Goal: Communication & Community: Answer question/provide support

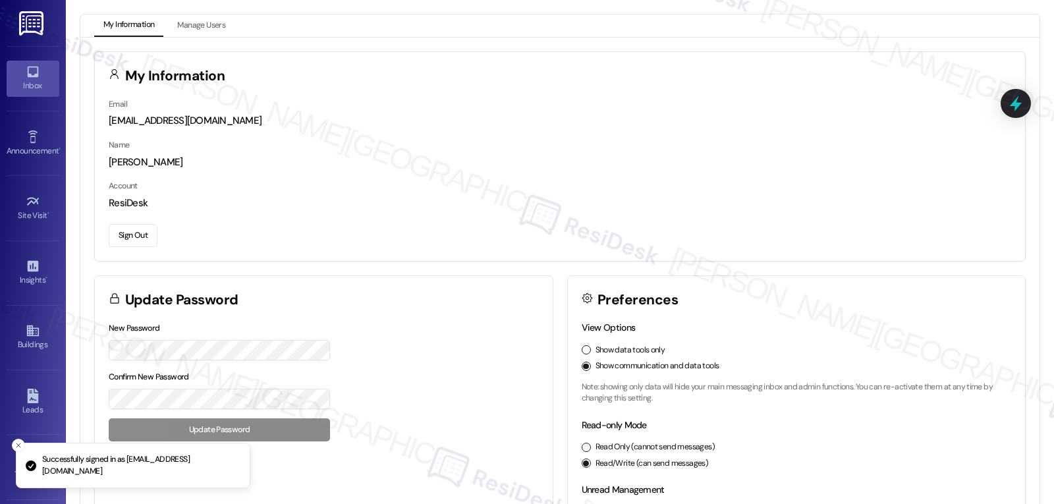
click at [32, 80] on div "Inbox" at bounding box center [33, 85] width 66 height 13
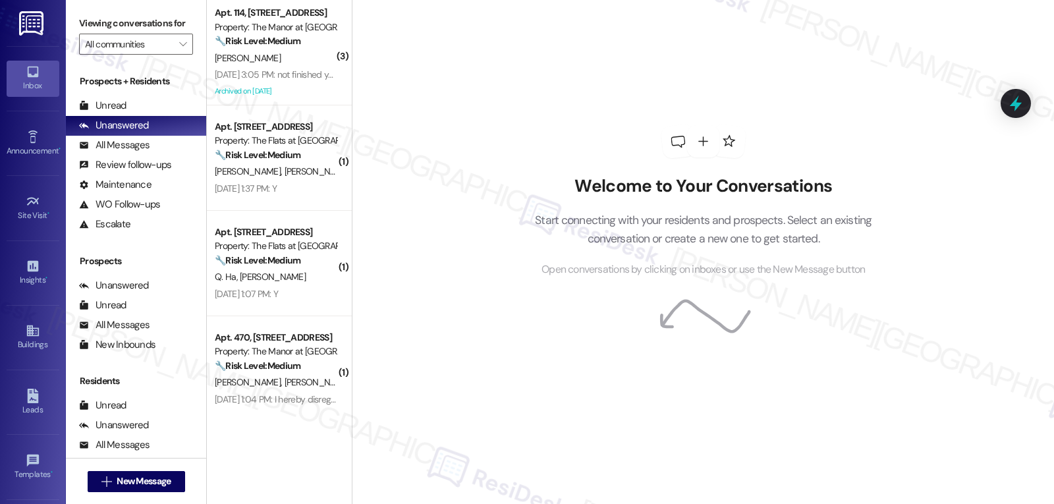
scroll to position [222, 0]
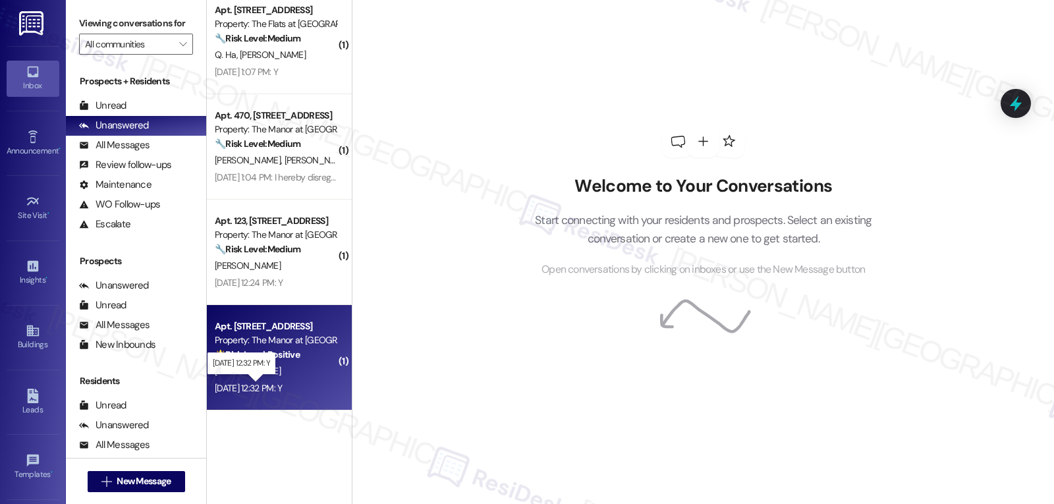
click at [282, 389] on div "[DATE] 12:32 PM: Y [DATE] 12:32 PM: Y" at bounding box center [248, 388] width 67 height 12
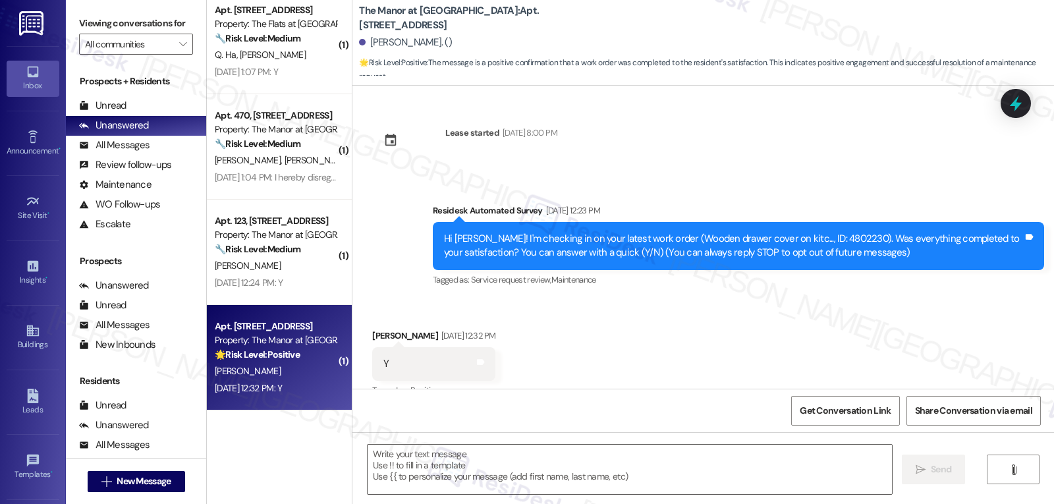
scroll to position [22, 0]
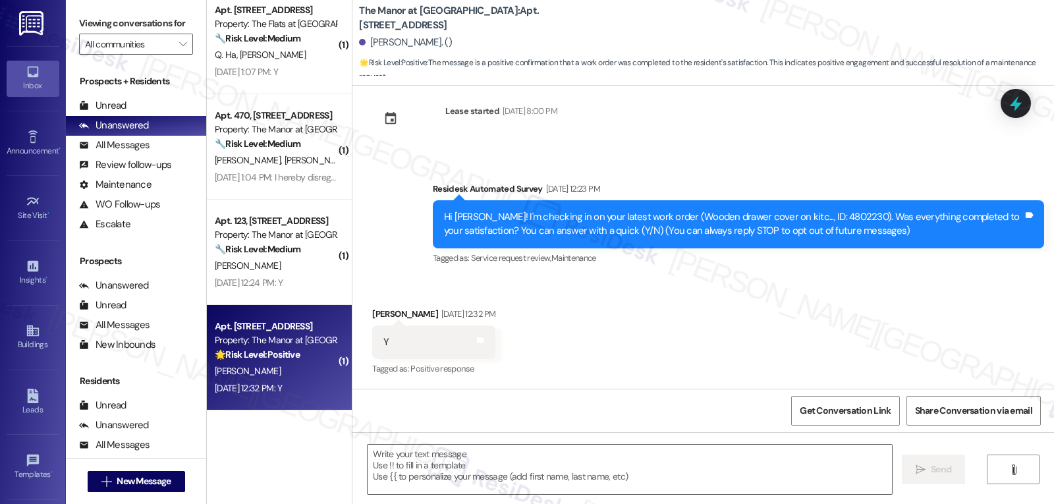
type textarea "Fetching suggested responses. Please feel free to read through the conversation…"
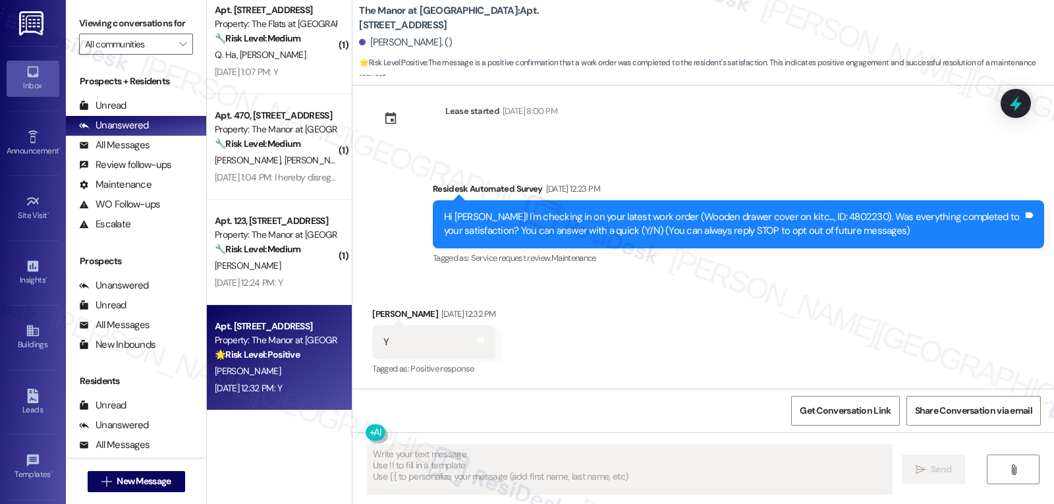
scroll to position [22, 0]
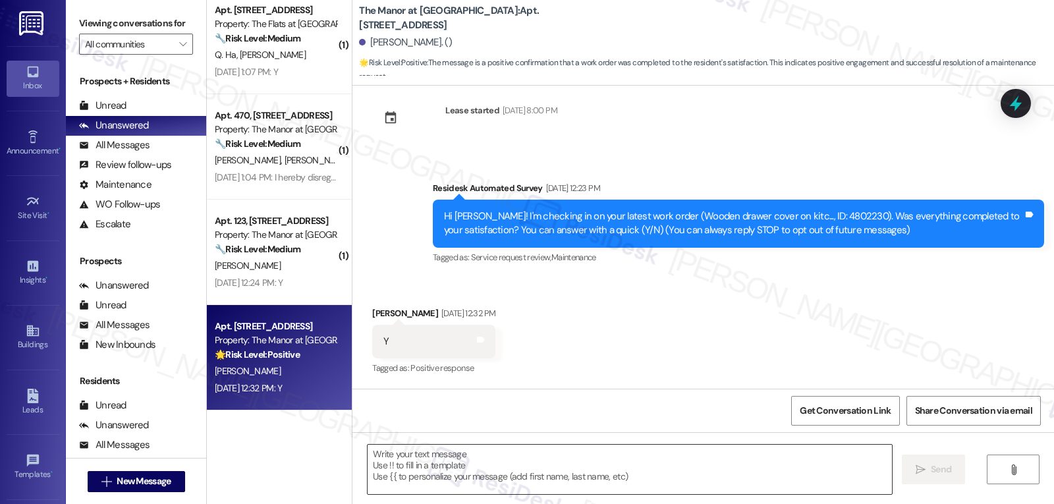
click at [485, 490] on textarea at bounding box center [630, 469] width 524 height 49
paste textarea "Thanks so much for letting us know, {{first_name}}! I’m happy to hear everythin…"
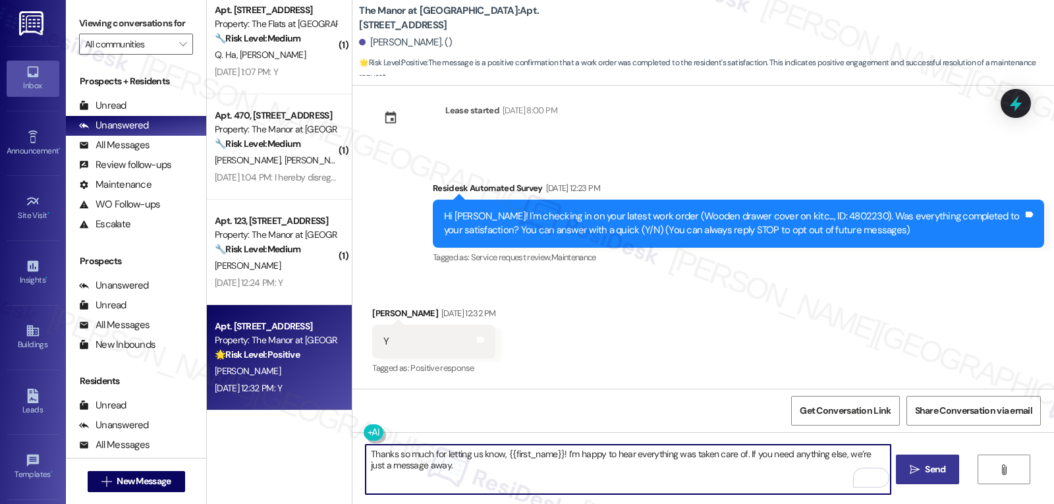
type textarea "Thanks so much for letting us know, {{first_name}}! I’m happy to hear everythin…"
click at [931, 462] on span "Send" at bounding box center [935, 469] width 20 height 14
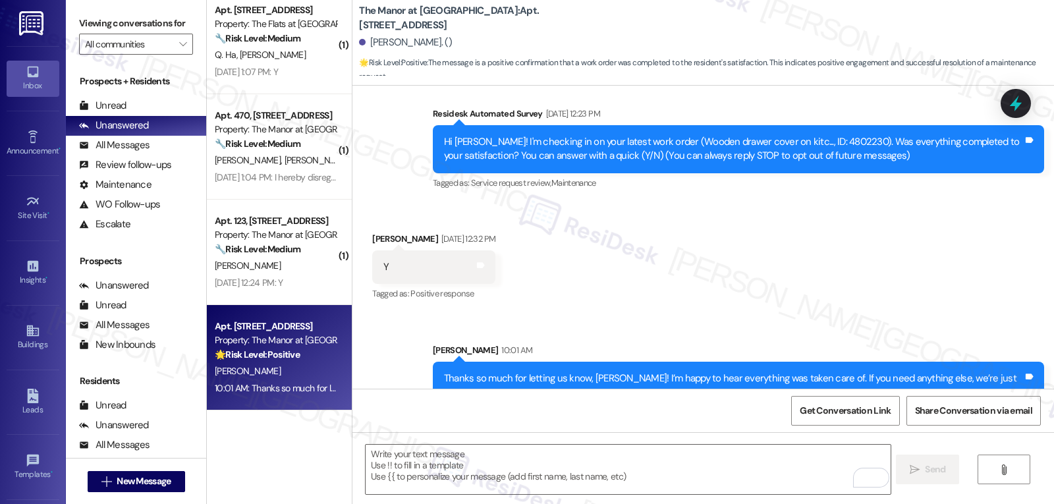
scroll to position [128, 0]
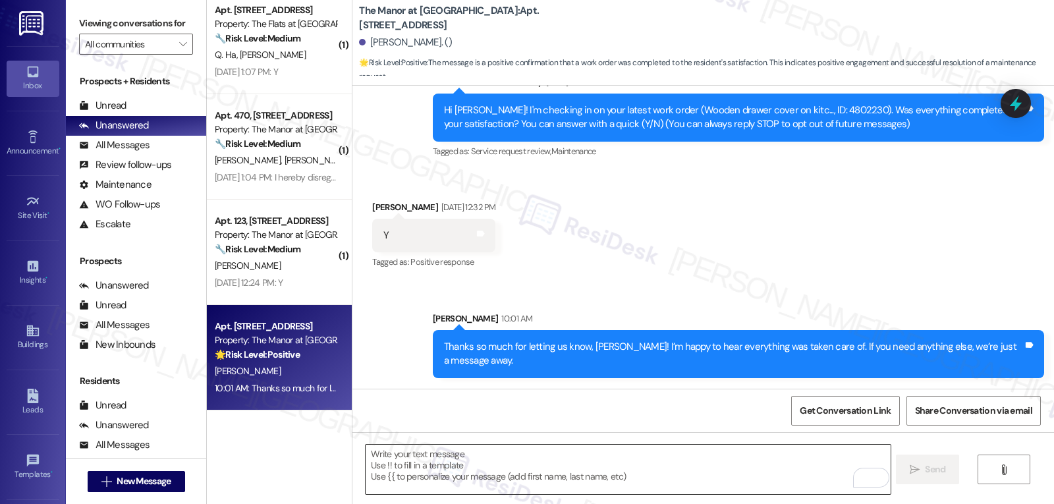
click at [409, 467] on textarea "To enrich screen reader interactions, please activate Accessibility in Grammarl…" at bounding box center [628, 469] width 524 height 49
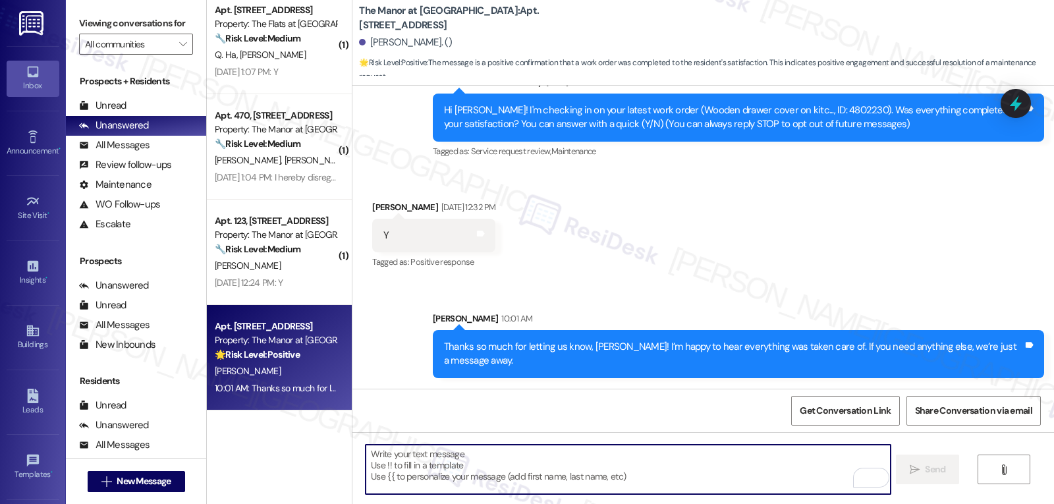
paste textarea "‘just want to ask, has {{property}} been everything you hoped for? I’d love to …"
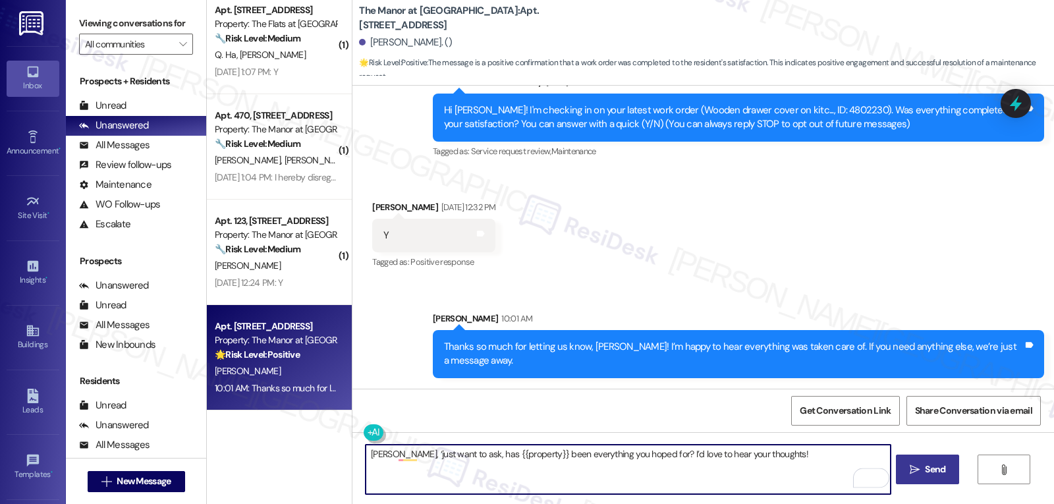
type textarea "[PERSON_NAME], ‘just want to ask, has {{property}} been everything you hoped fo…"
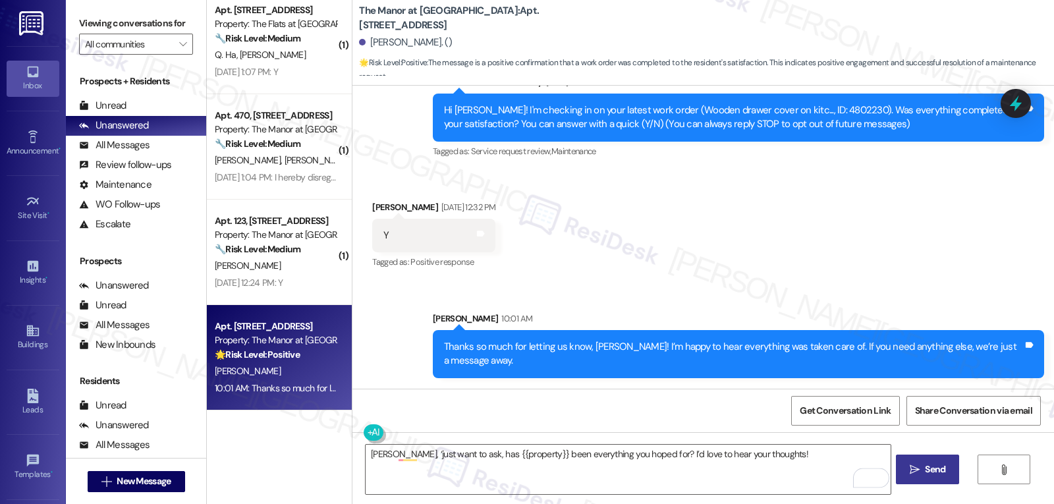
click at [930, 472] on span "Send" at bounding box center [935, 469] width 20 height 14
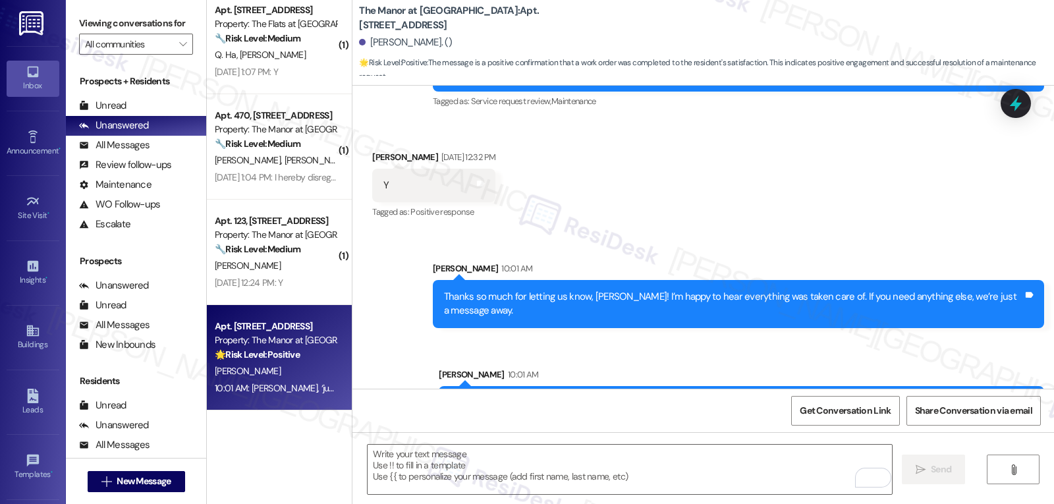
scroll to position [220, 0]
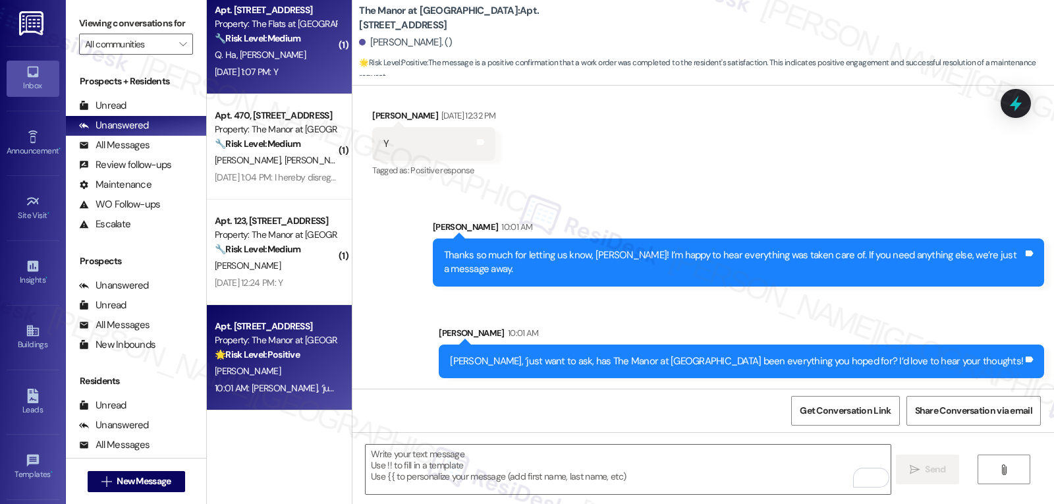
click at [319, 65] on div "[DATE] 1:07 PM: Y [DATE] 1:07 PM: Y" at bounding box center [275, 72] width 125 height 16
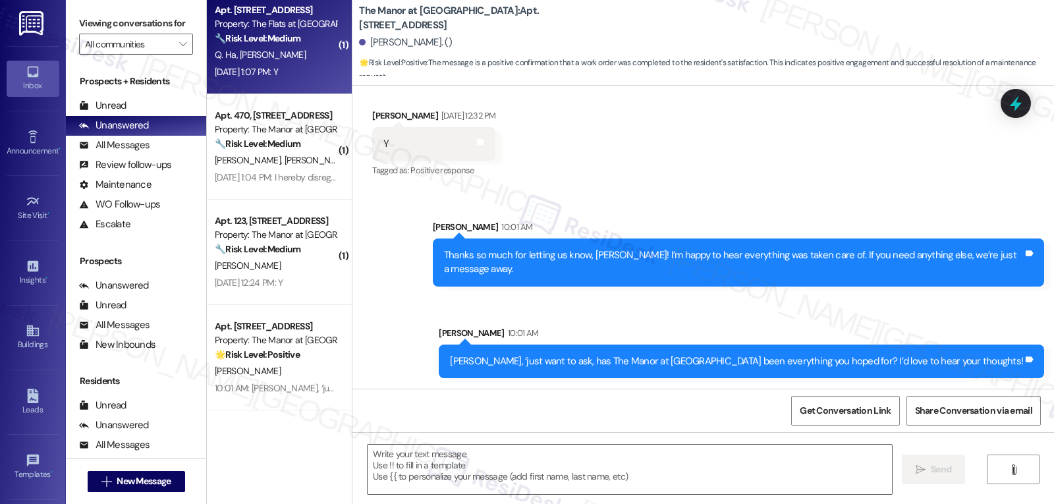
type textarea "Fetching suggested responses. Please feel free to read through the conversation…"
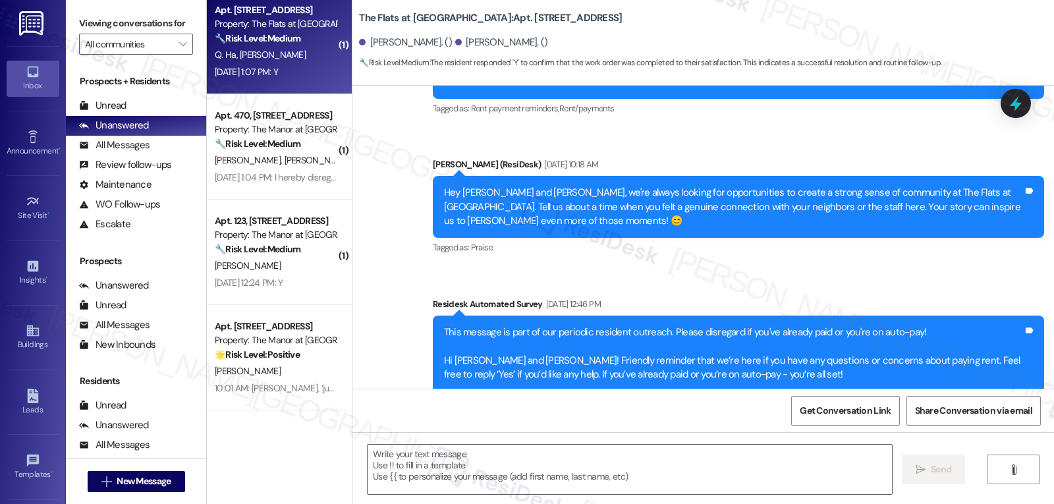
type textarea "Fetching suggested responses. Please feel free to read through the conversation…"
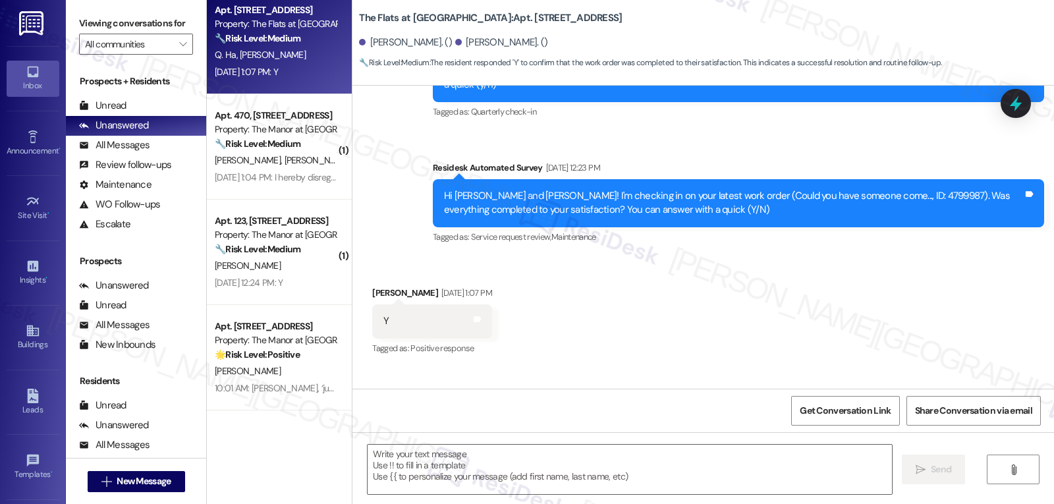
scroll to position [1231, 0]
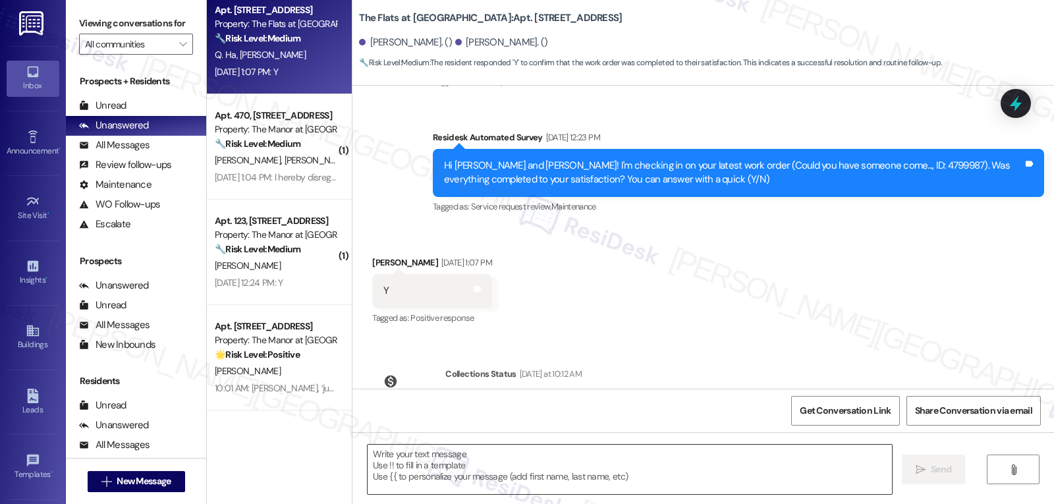
click at [462, 463] on textarea at bounding box center [630, 469] width 524 height 49
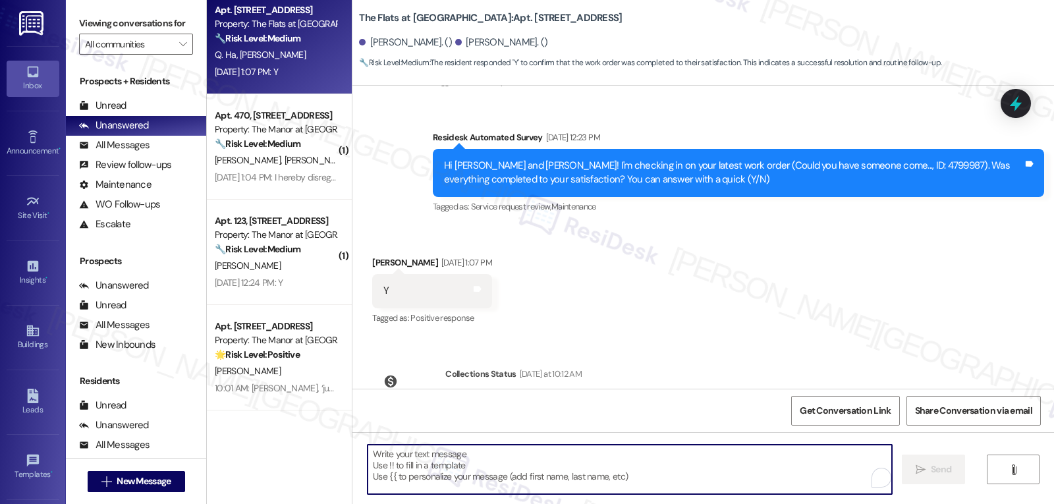
paste textarea "Great to hear, {{first_name}}! Thank you for confirming! We’re always here if s…"
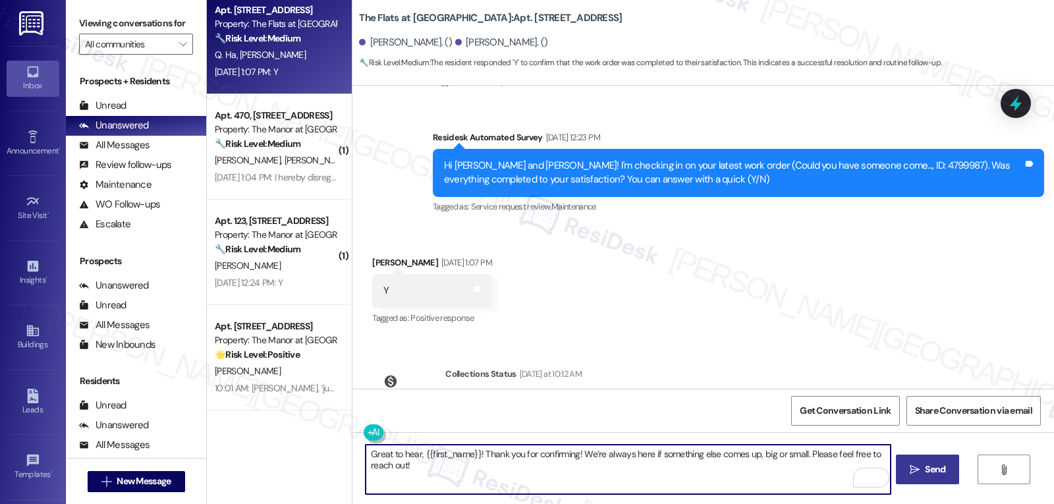
type textarea "Great to hear, {{first_name}}! Thank you for confirming! We’re always here if s…"
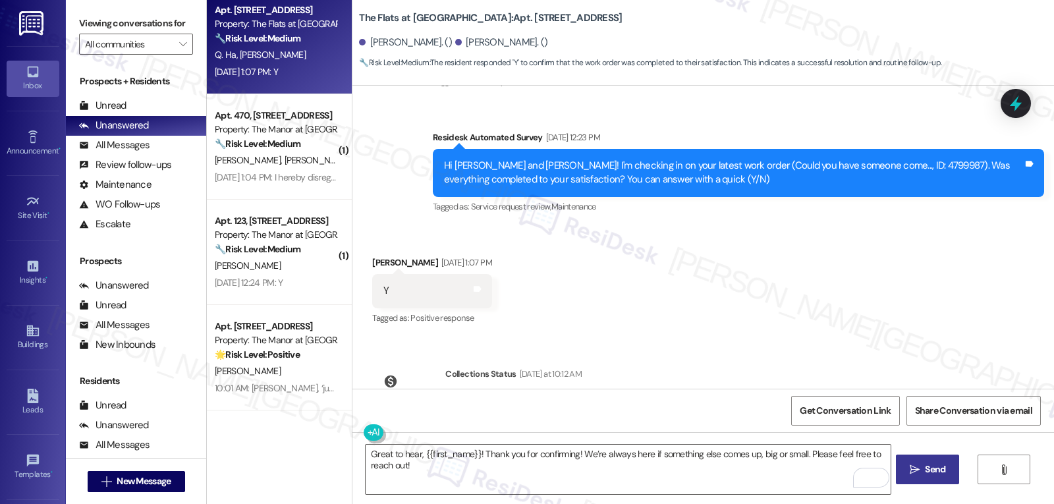
click at [931, 476] on span "Send" at bounding box center [935, 469] width 20 height 14
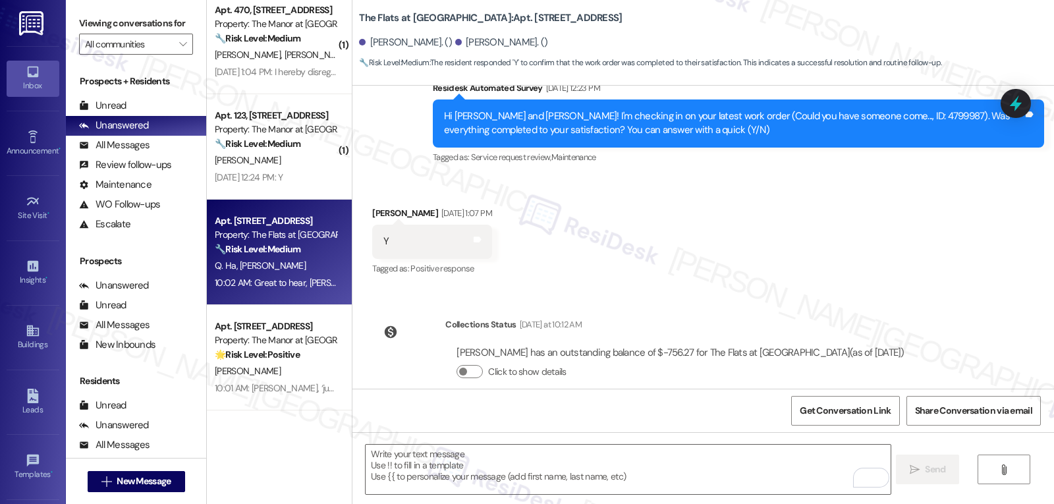
scroll to position [1336, 0]
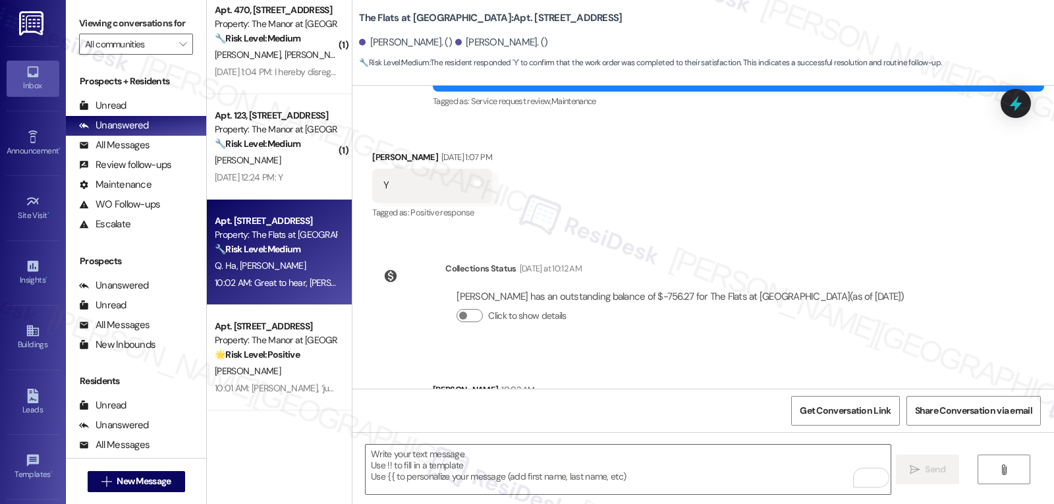
click at [831, 281] on div "Collections Status [DATE] at 10:12 AM [PERSON_NAME] has an outstanding balance …" at bounding box center [643, 302] width 563 height 101
click at [555, 462] on textarea "To enrich screen reader interactions, please activate Accessibility in Grammarl…" at bounding box center [628, 469] width 524 height 49
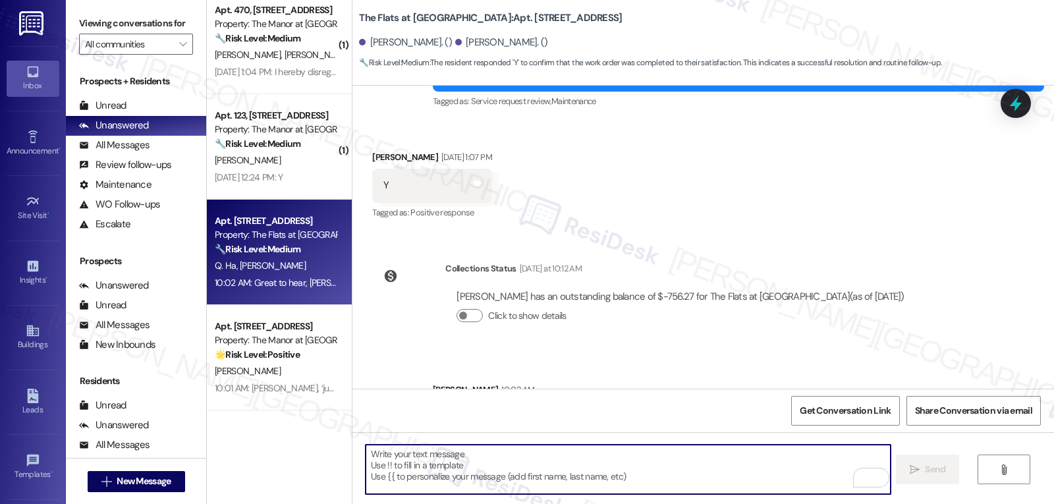
paste textarea "I hope you’re enjoying your time at {{property}}! Has it been meeting your expe…"
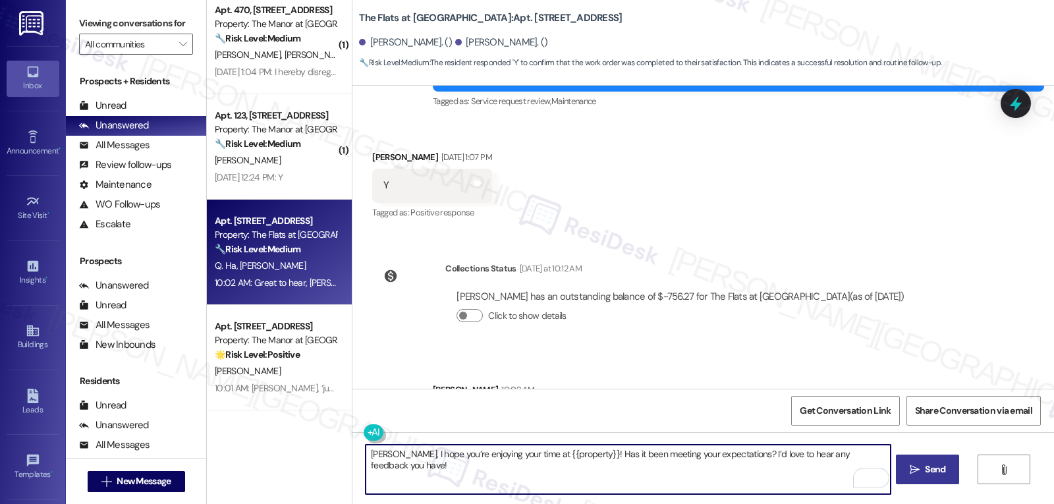
type textarea "[PERSON_NAME], I hope you’re enjoying your time at {{property}}! Has it been me…"
click at [939, 470] on span "Send" at bounding box center [935, 469] width 20 height 14
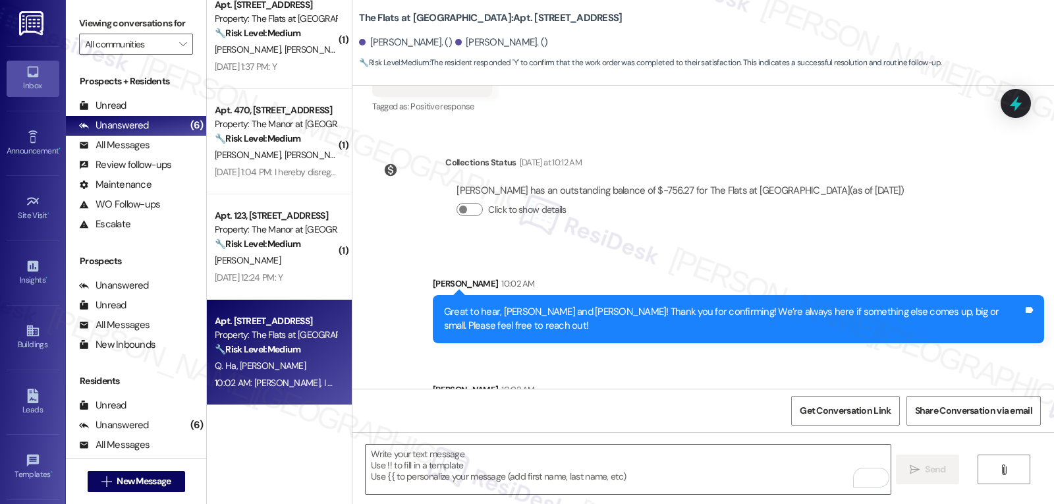
scroll to position [90, 0]
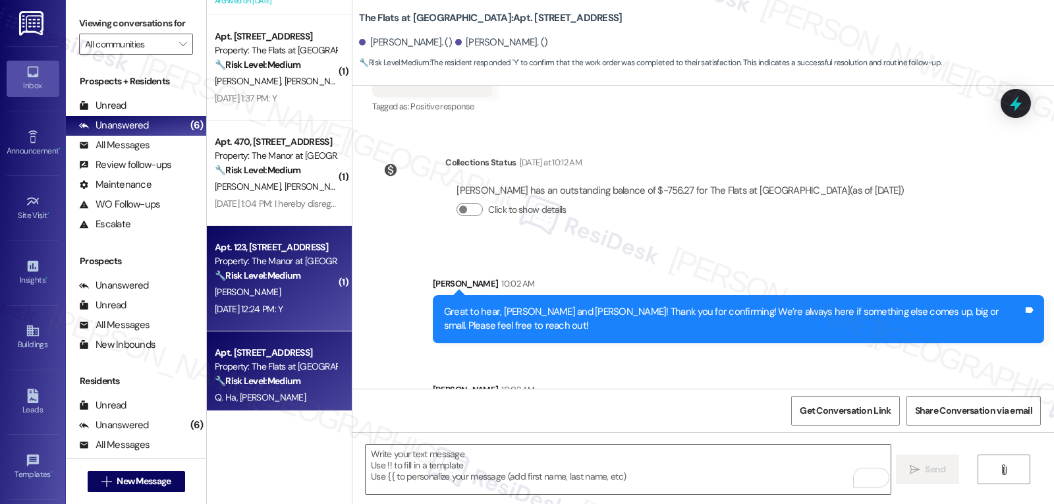
click at [274, 294] on div "[PERSON_NAME]" at bounding box center [275, 292] width 125 height 16
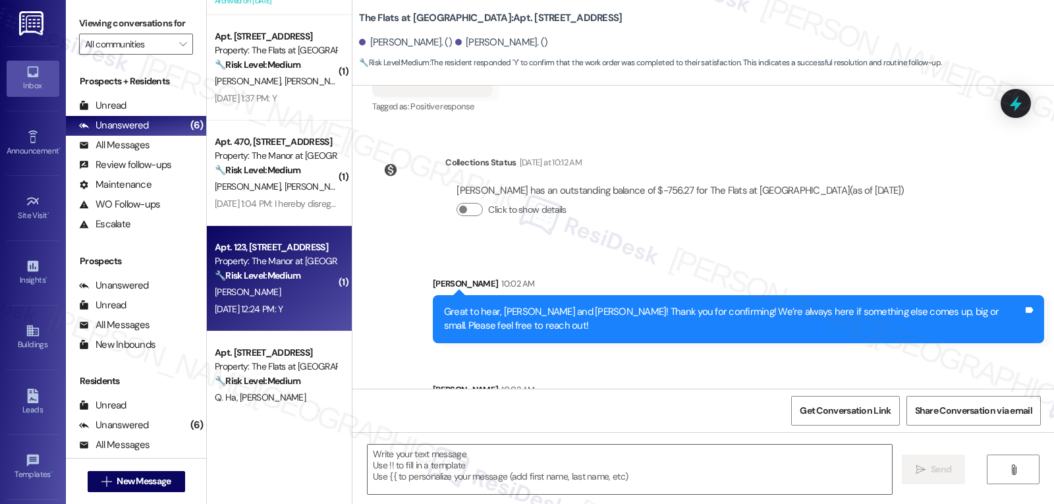
type textarea "Fetching suggested responses. Please feel free to read through the conversation…"
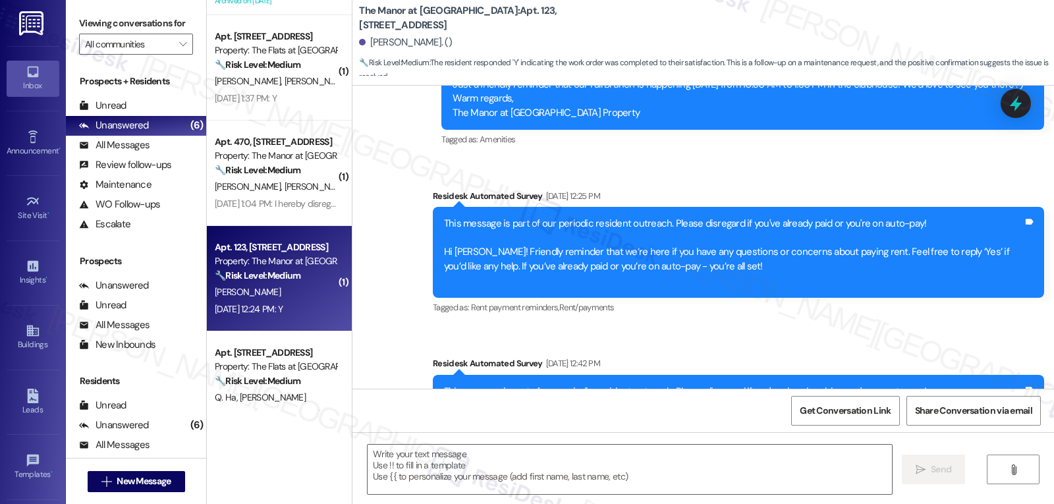
type textarea "Fetching suggested responses. Please feel free to read through the conversation…"
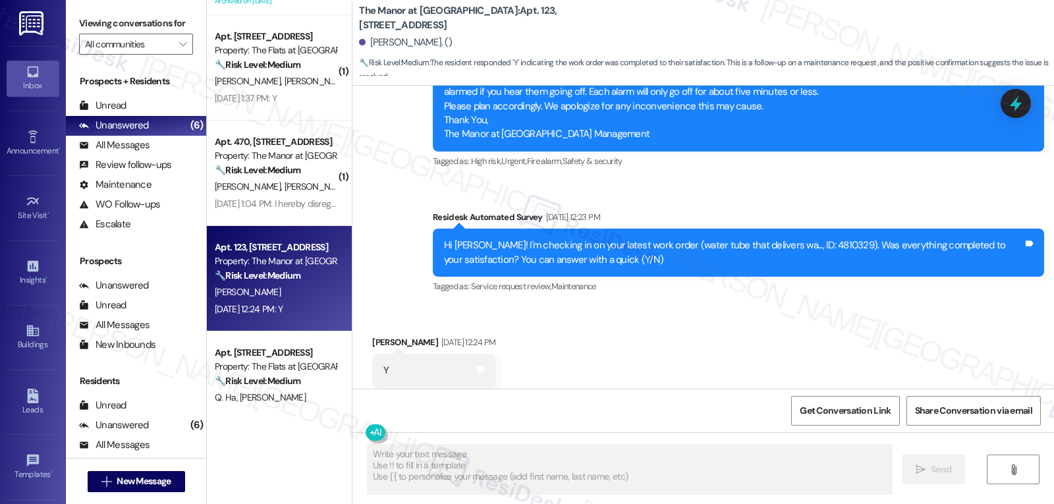
scroll to position [7704, 0]
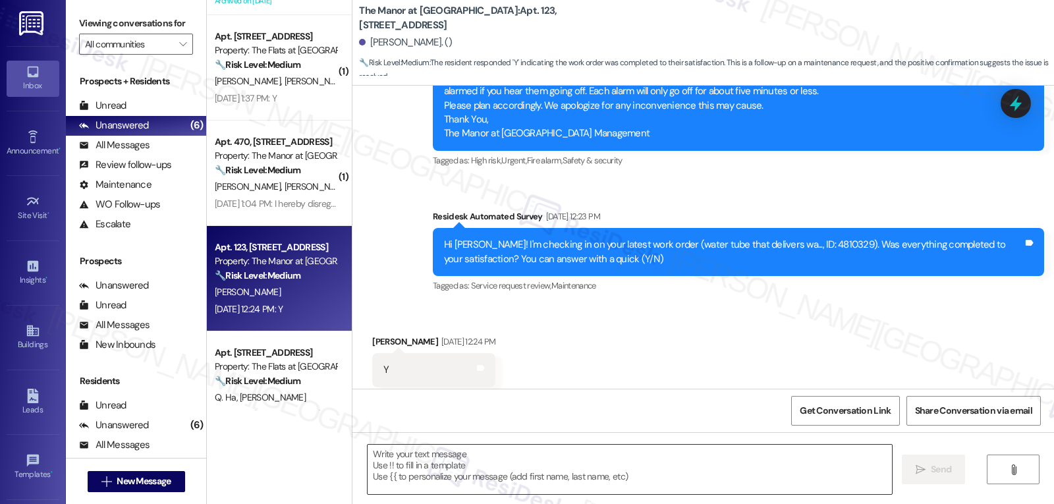
click at [529, 468] on textarea at bounding box center [630, 469] width 524 height 49
click at [594, 462] on textarea "To enrich screen reader interactions, please activate Accessibility in Grammarl…" at bounding box center [628, 469] width 524 height 49
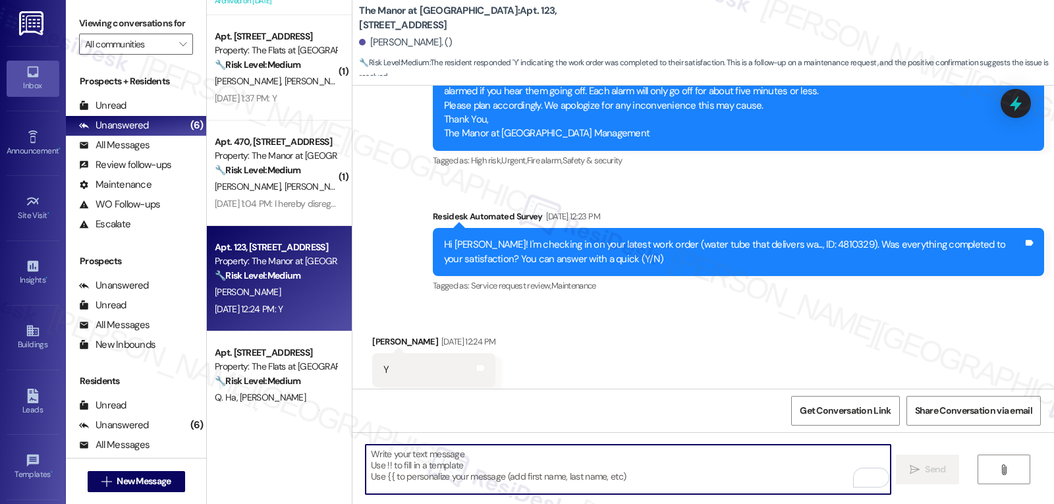
paste textarea "I appreciate your response, {{first_name}}! I’m glad your work order is all set…"
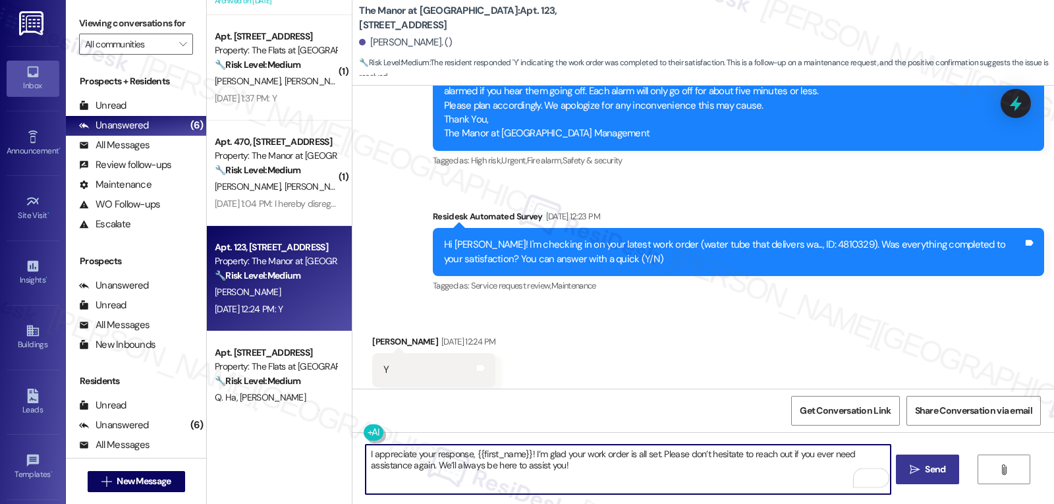
type textarea "I appreciate your response, {{first_name}}! I’m glad your work order is all set…"
click at [920, 472] on span " Send" at bounding box center [928, 469] width 42 height 14
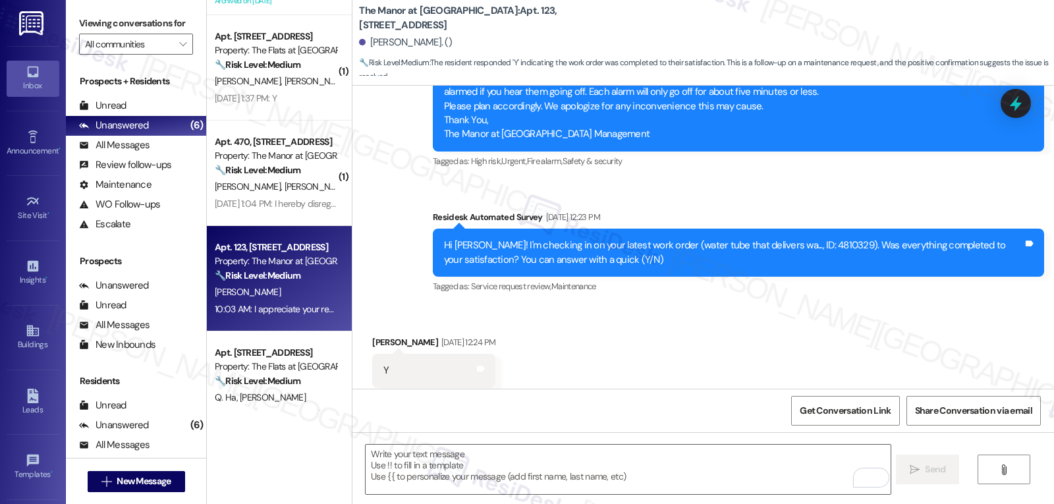
scroll to position [7810, 0]
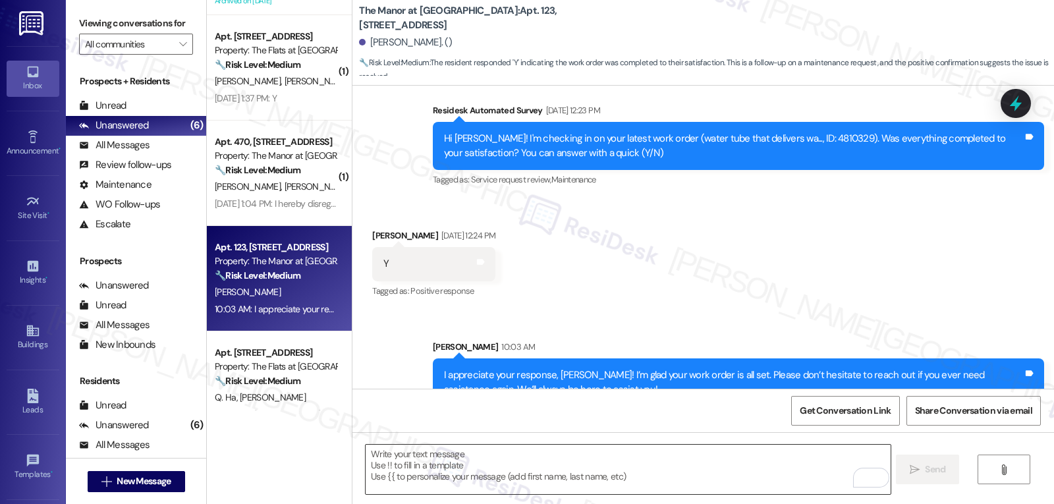
click at [651, 477] on textarea "To enrich screen reader interactions, please activate Accessibility in Grammarl…" at bounding box center [628, 469] width 524 height 49
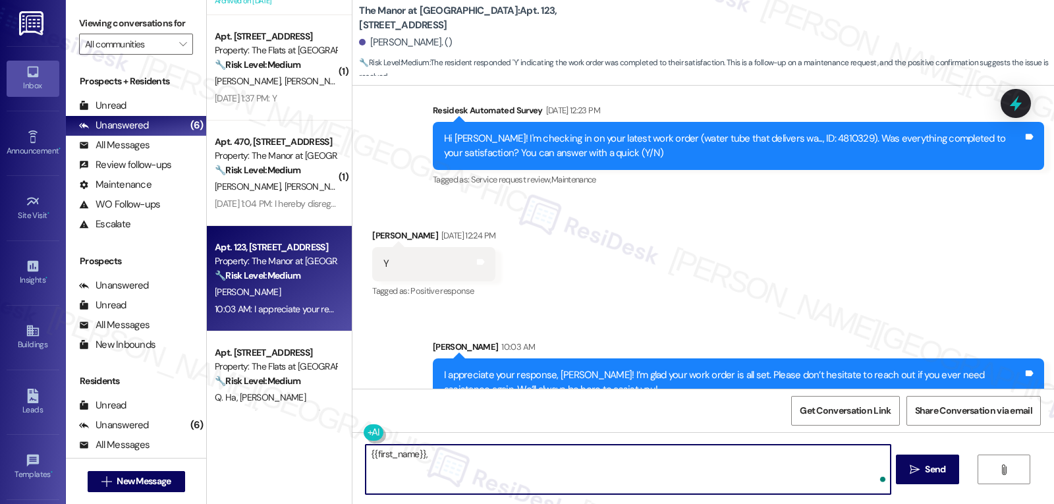
paste textarea "I’d love to know, has your experience at {{property}} been what you expected? Y…"
type textarea "{{first_name}}, I’d love to know, has your experience at {{property}} been what…"
click at [940, 470] on span "Send" at bounding box center [935, 469] width 20 height 14
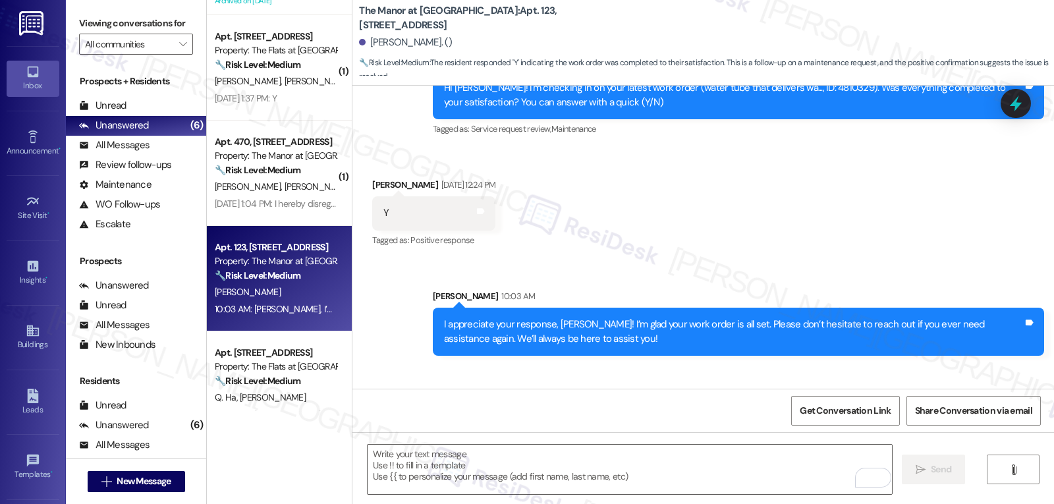
scroll to position [7902, 0]
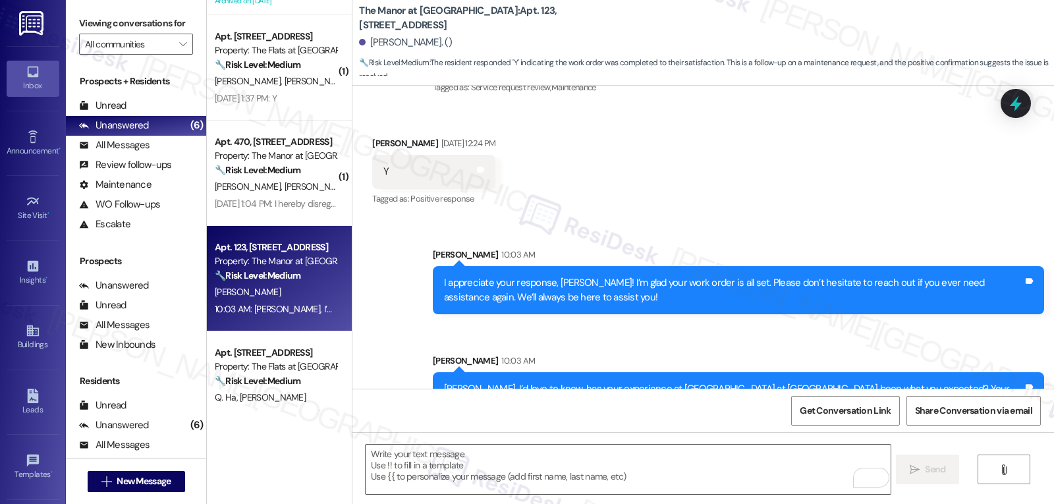
drag, startPoint x: 294, startPoint y: 193, endPoint x: 818, endPoint y: 337, distance: 543.8
click at [294, 193] on div "[PERSON_NAME] [PERSON_NAME]" at bounding box center [275, 187] width 125 height 16
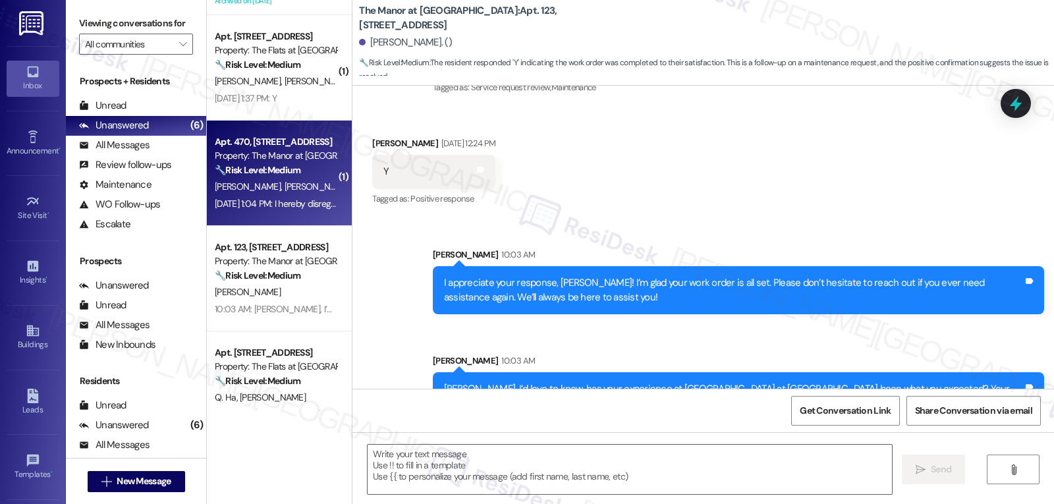
type textarea "Fetching suggested responses. Please feel free to read through the conversation…"
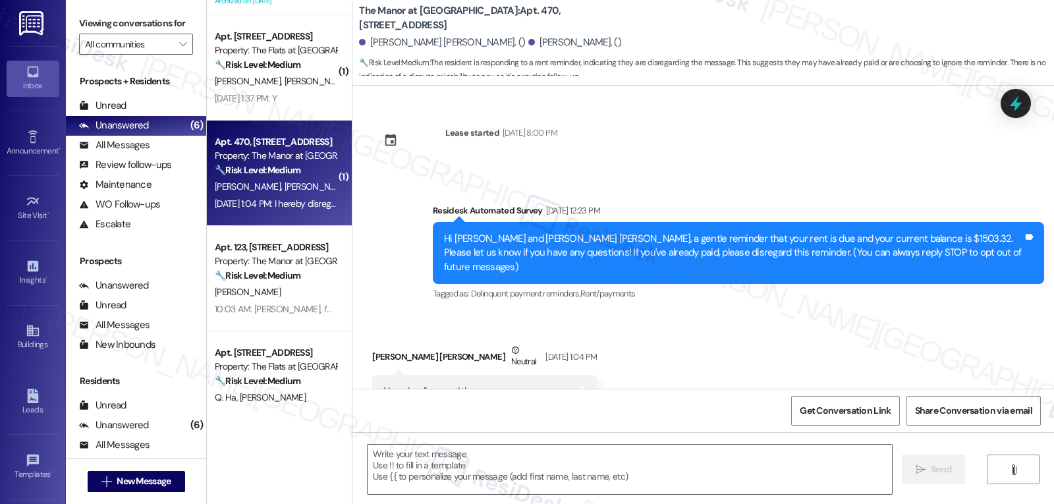
scroll to position [36, 0]
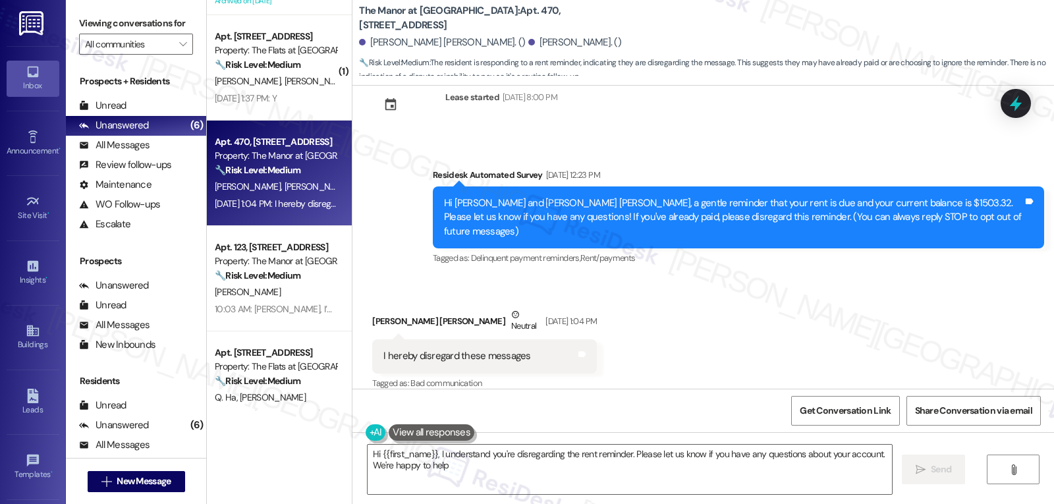
type textarea "Hi {{first_name}}, I understand you're disregarding the rent reminder. Please l…"
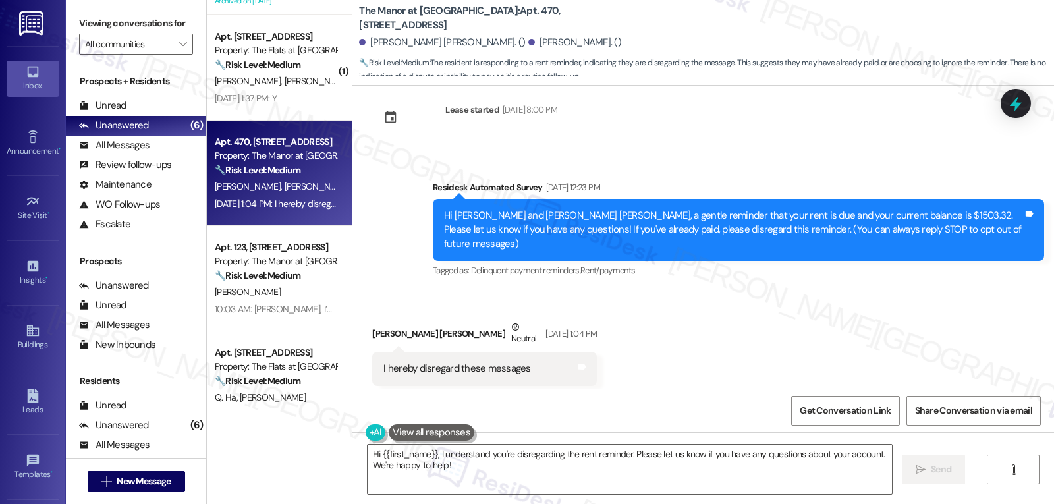
scroll to position [36, 0]
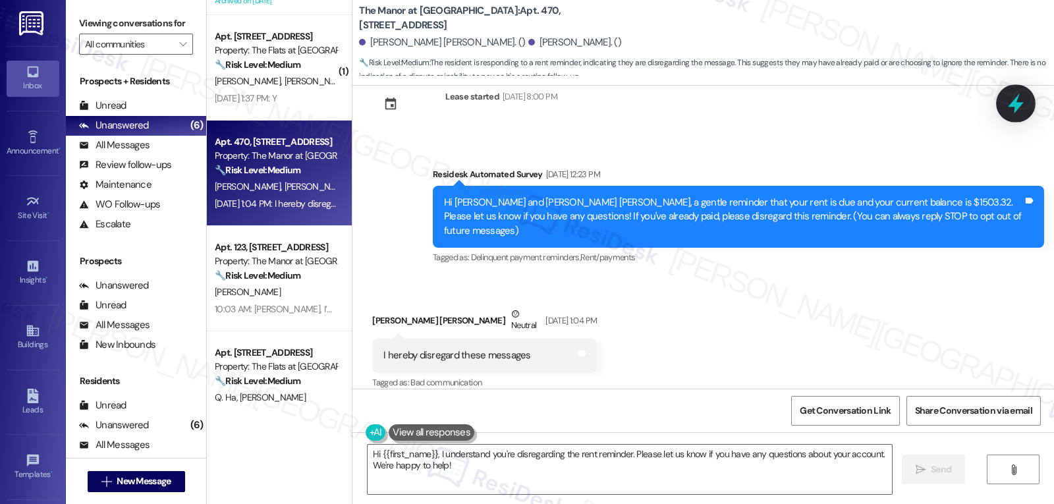
click at [1018, 99] on icon at bounding box center [1016, 103] width 22 height 22
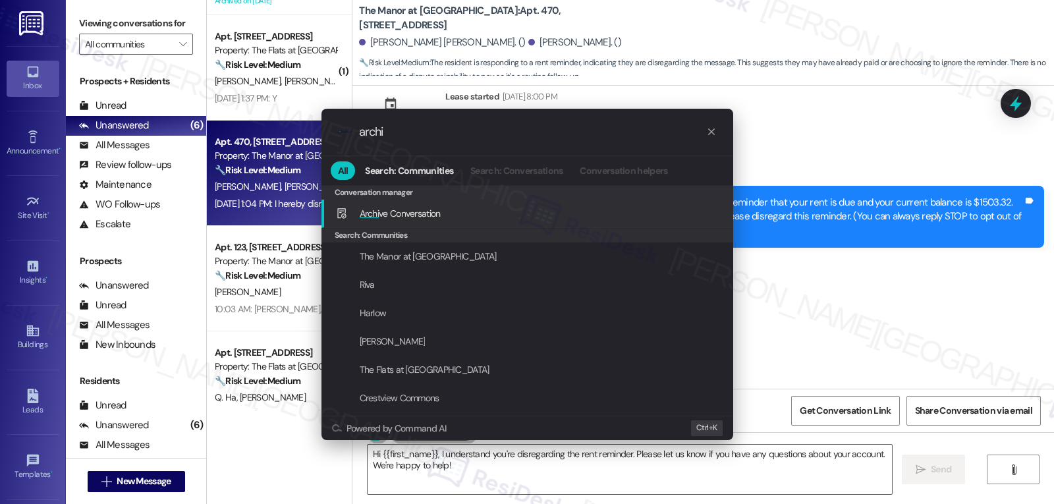
click at [490, 215] on div "Archi ve Conversation Add shortcut" at bounding box center [528, 213] width 385 height 14
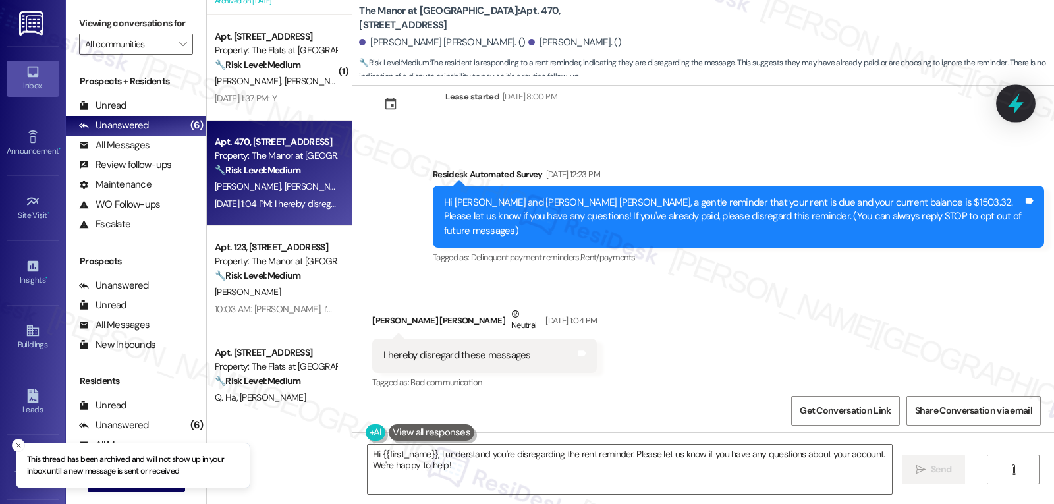
click at [1027, 97] on div at bounding box center [1016, 103] width 40 height 38
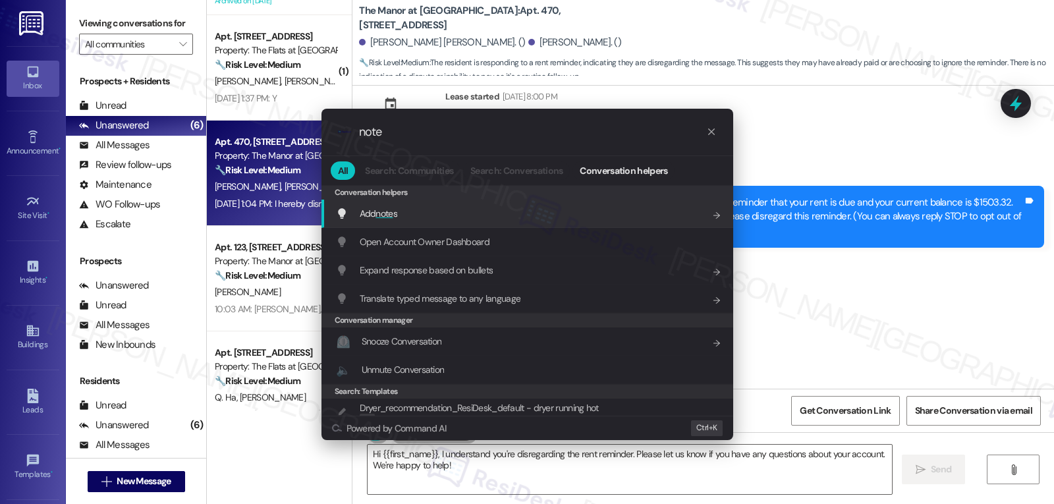
type input "note"
click at [442, 222] on div "Add note s Add shortcut" at bounding box center [527, 214] width 412 height 28
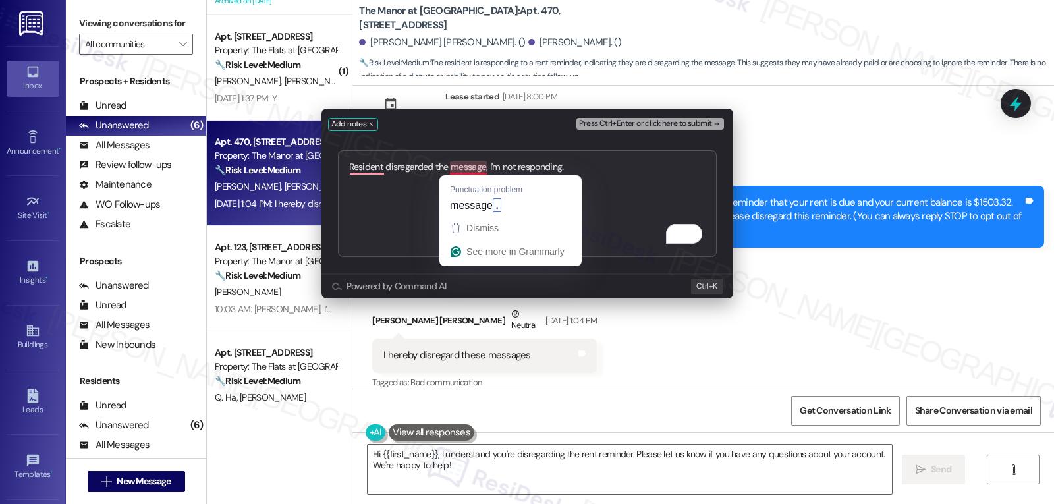
click at [486, 171] on textarea "Resident disregarded the message, I'm not responding." at bounding box center [527, 203] width 379 height 107
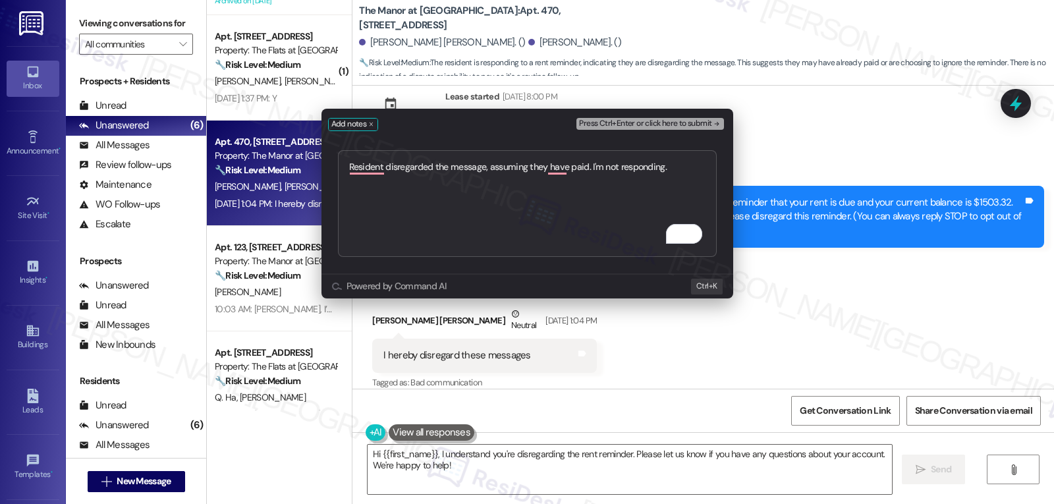
click at [697, 167] on textarea "Resident disregarded the message, assuming they have paid. I'm not responding." at bounding box center [527, 203] width 379 height 107
type textarea "Resident disregarded the message, assuming they have paid. I'm not responding. …"
click at [674, 125] on span "Press Ctrl+Enter or click here to submit" at bounding box center [645, 123] width 132 height 9
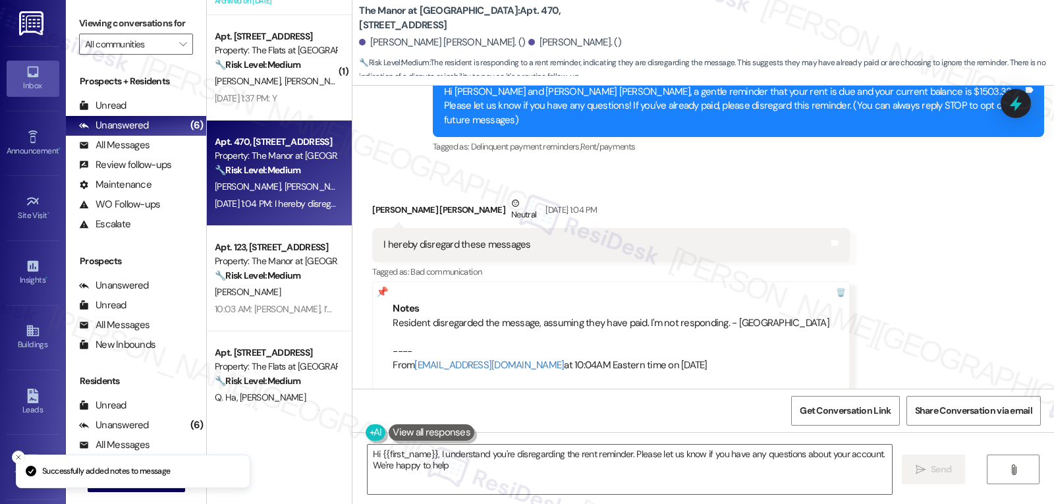
type textarea "Hi {{first_name}}, I understand you're disregarding the rent reminder. Please l…"
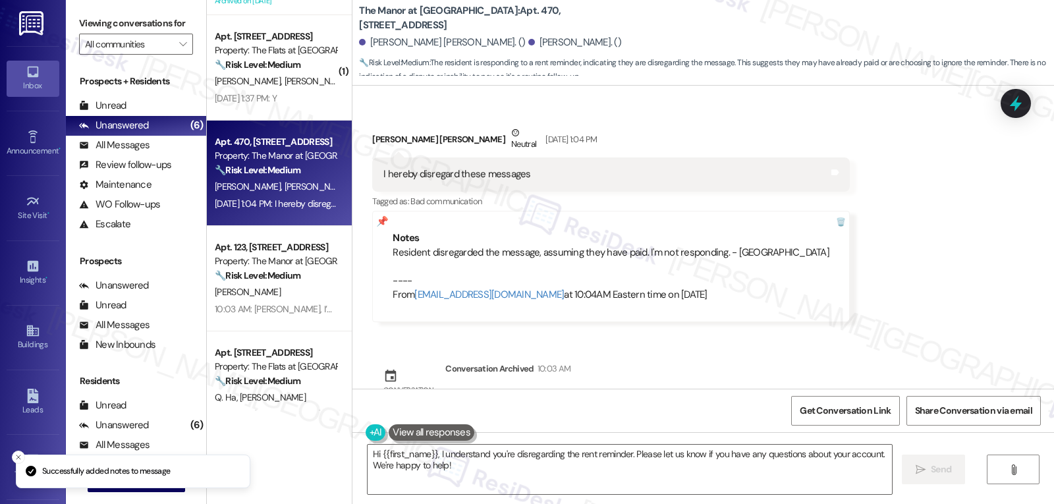
scroll to position [244, 0]
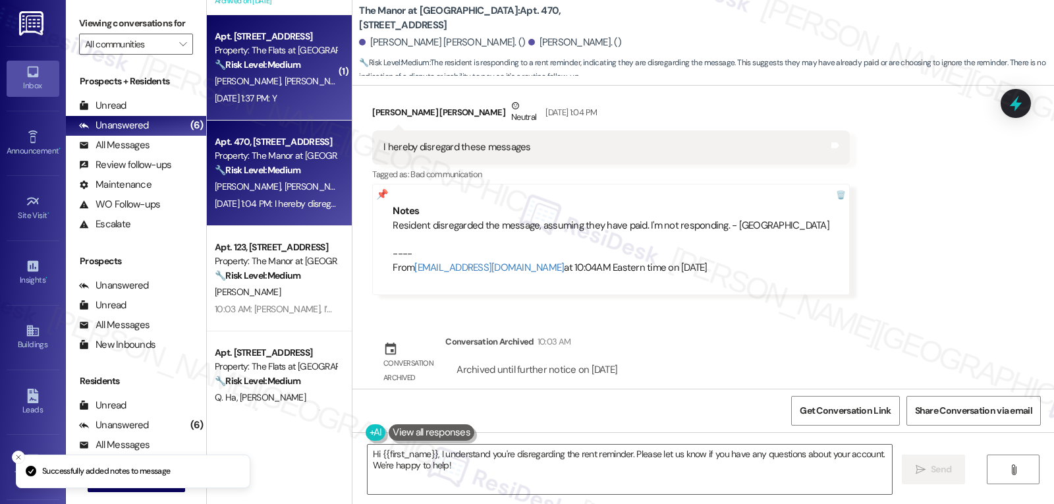
click at [307, 101] on div "[DATE] 1:37 PM: Y [DATE] 1:37 PM: Y" at bounding box center [275, 98] width 125 height 16
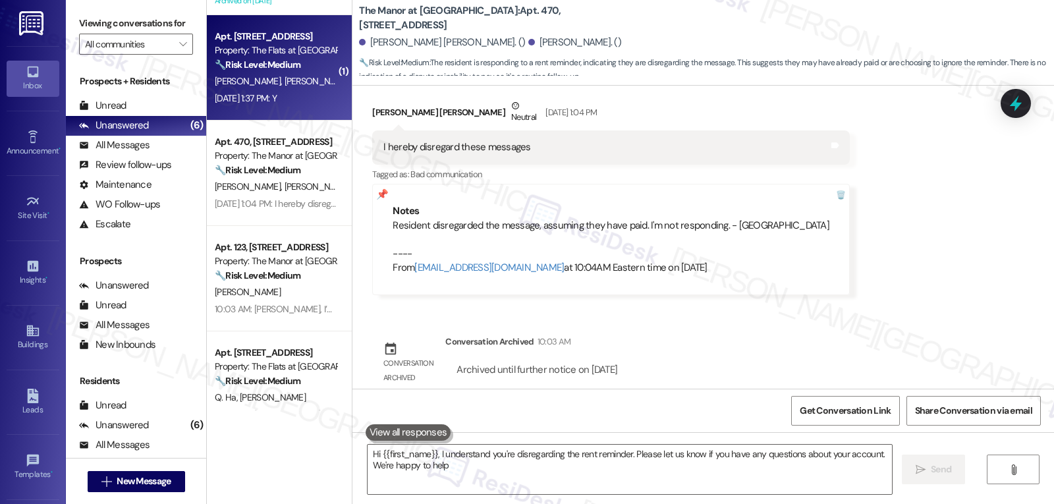
type textarea "Hi {{first_name}}, I understand you're disregarding the rent reminder. Please l…"
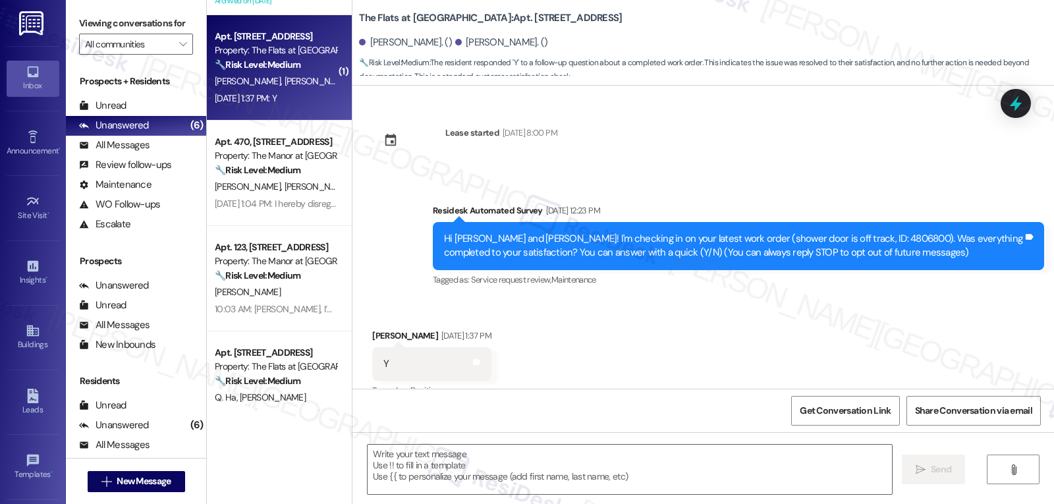
scroll to position [22, 0]
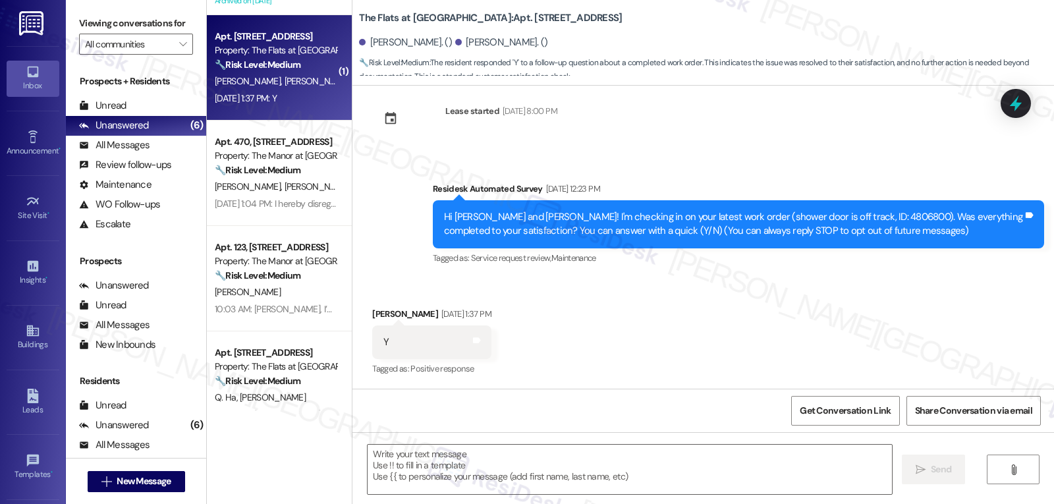
type textarea "Fetching suggested responses. Please feel free to read through the conversation…"
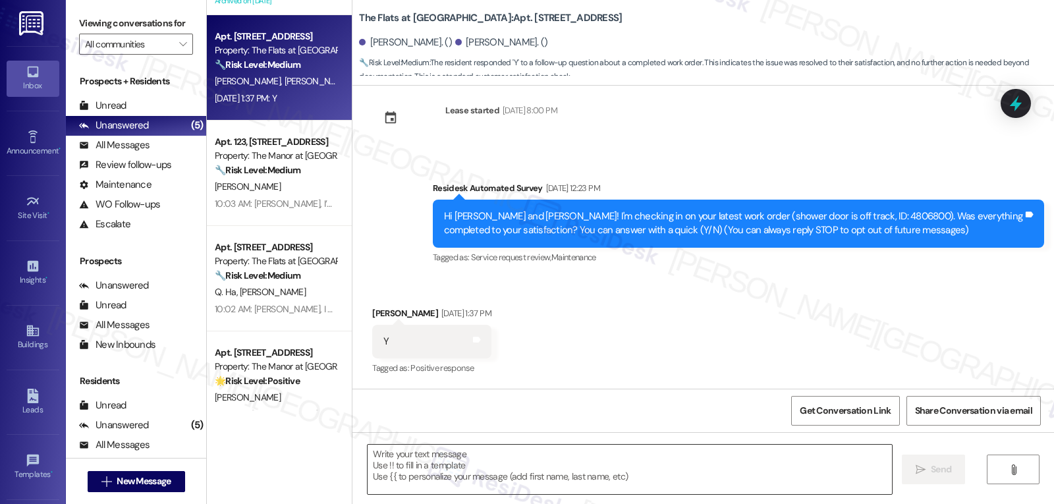
click at [466, 464] on textarea at bounding box center [630, 469] width 524 height 49
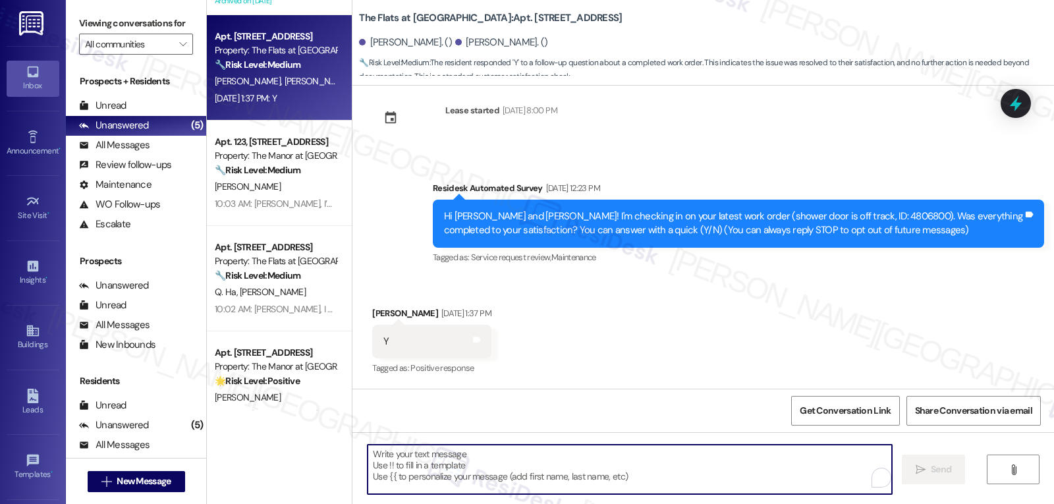
paste textarea "That’s wonderful news, {{first_name}}! Thank you for confirming. Remember, we’r…"
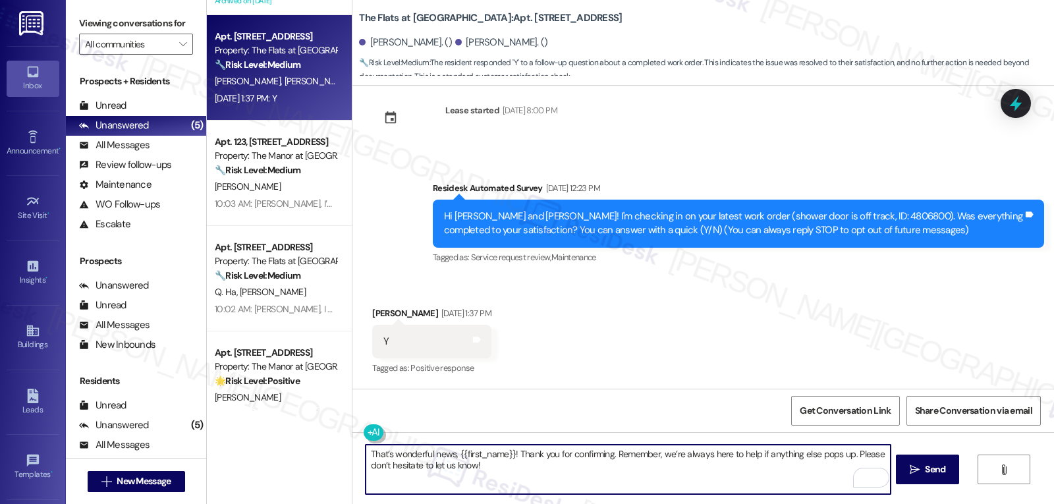
click at [451, 445] on textarea "That’s wonderful news, {{first_name}}! Thank you for confirming. Remember, we’r…" at bounding box center [628, 469] width 524 height 49
type textarea "That’s wonderful news, [PERSON_NAME]! Thank you for confirming. Remember, we’re…"
click at [932, 475] on span "Send" at bounding box center [935, 469] width 20 height 14
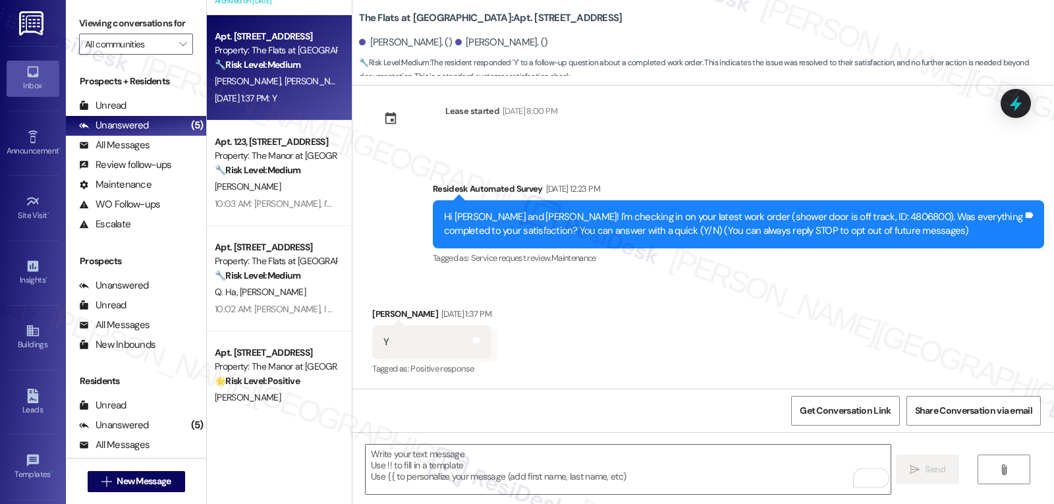
scroll to position [0, 0]
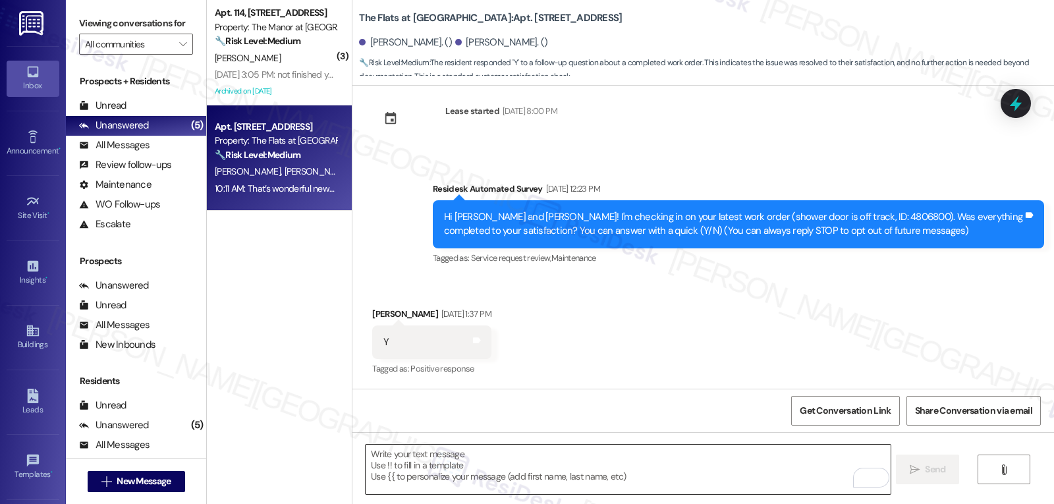
click at [537, 473] on textarea "To enrich screen reader interactions, please activate Accessibility in Grammarl…" at bounding box center [628, 469] width 524 height 49
click at [563, 460] on textarea "To enrich screen reader interactions, please activate Accessibility in Grammarl…" at bounding box center [628, 469] width 524 height 49
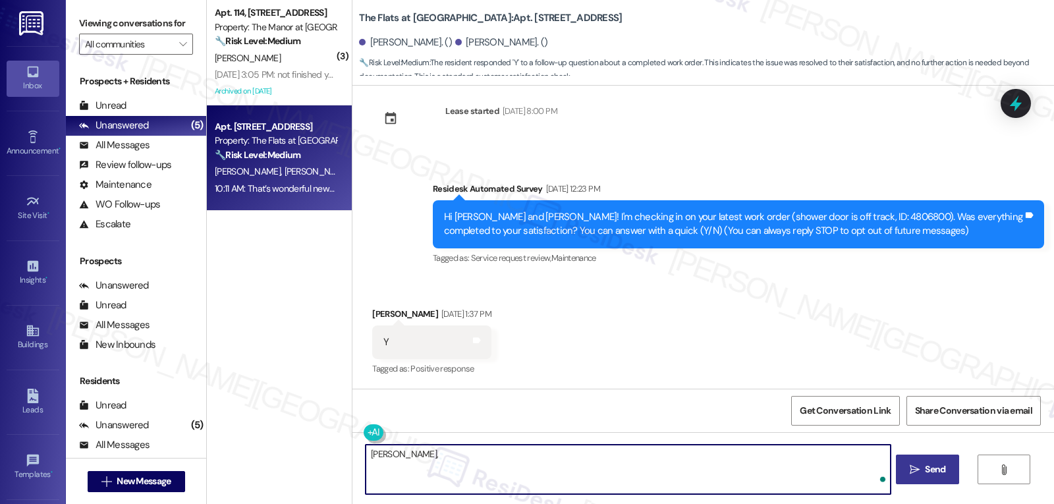
paste textarea "how are things going at {{property}}? Has it been everything you were looking f…"
type textarea "[PERSON_NAME], how are things going at {{property}}? Has it been everything you…"
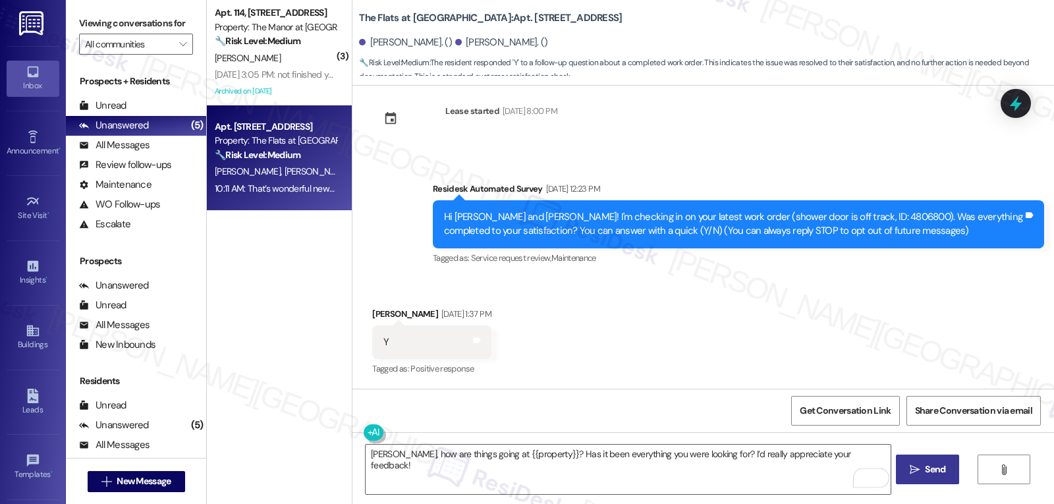
click at [929, 473] on span "Send" at bounding box center [935, 469] width 20 height 14
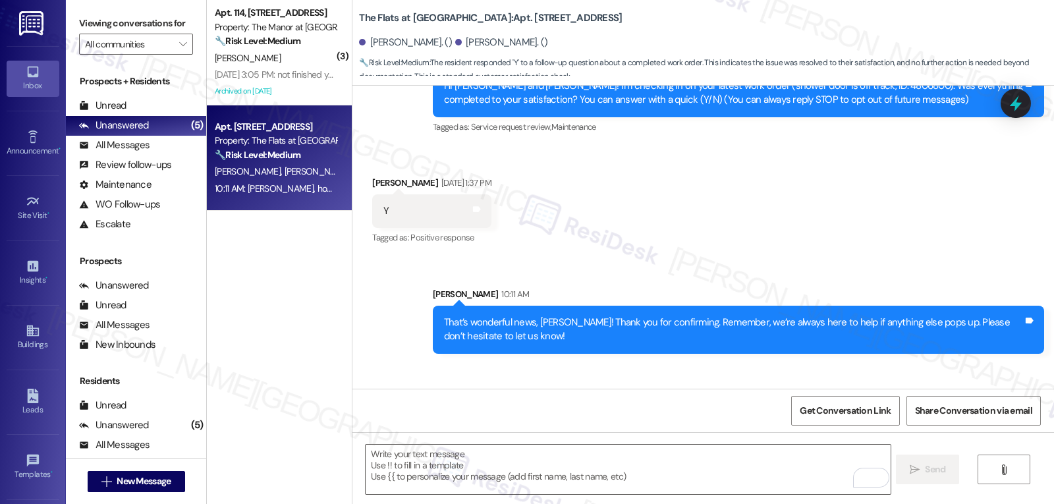
scroll to position [220, 0]
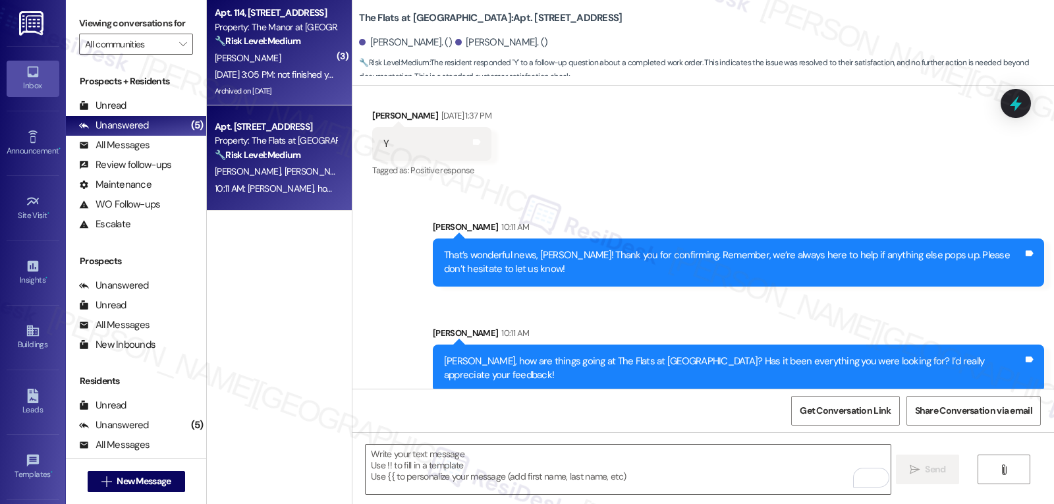
click at [285, 63] on div "[PERSON_NAME]" at bounding box center [275, 58] width 125 height 16
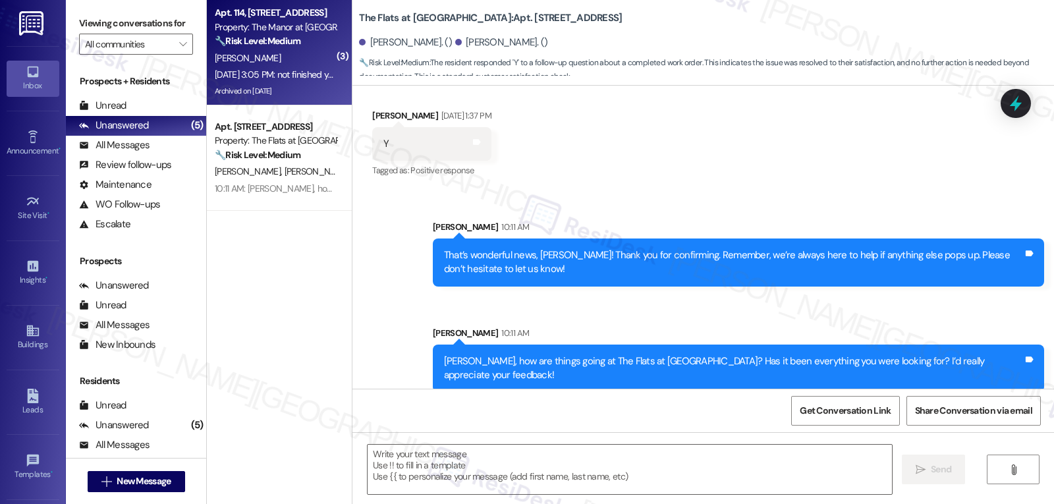
type textarea "Fetching suggested responses. Please feel free to read through the conversation…"
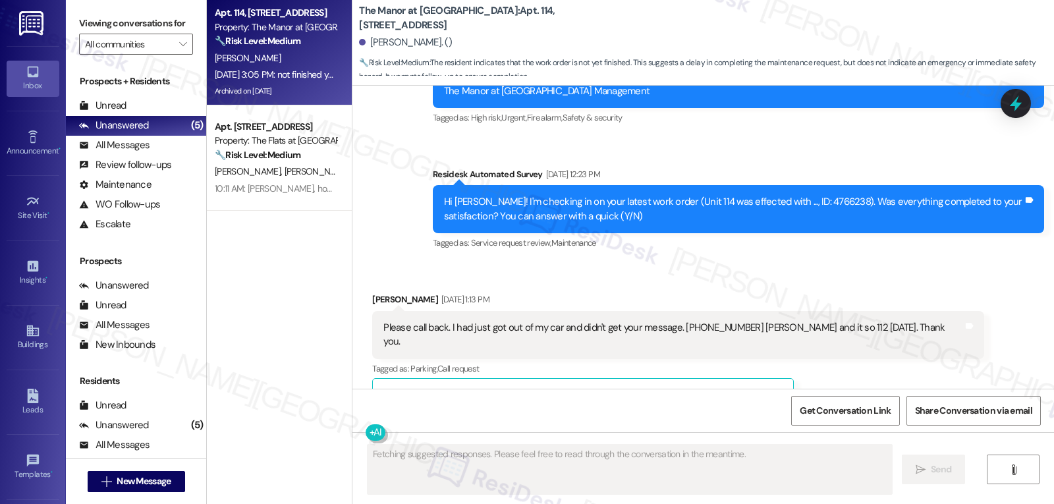
scroll to position [13593, 0]
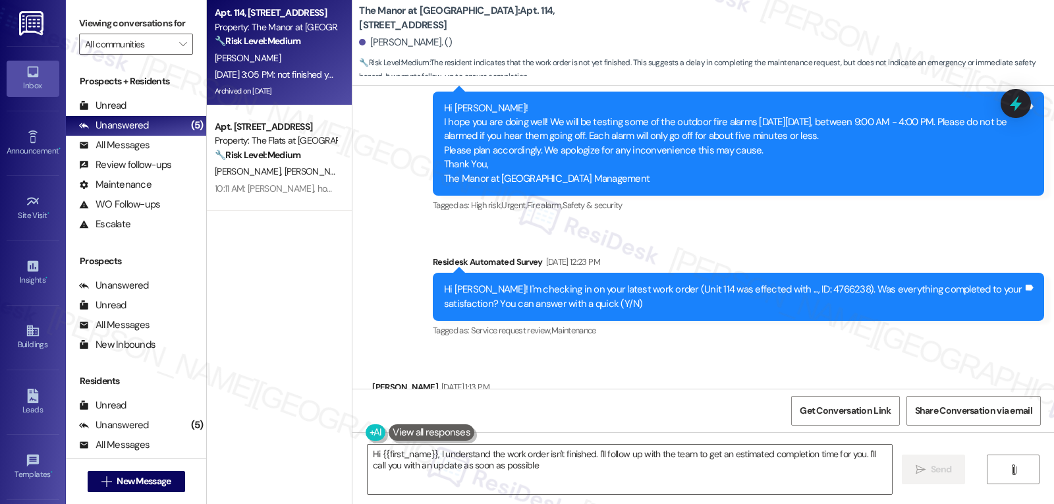
type textarea "Hi {{first_name}}, I understand the work order isn't finished. I'll follow up w…"
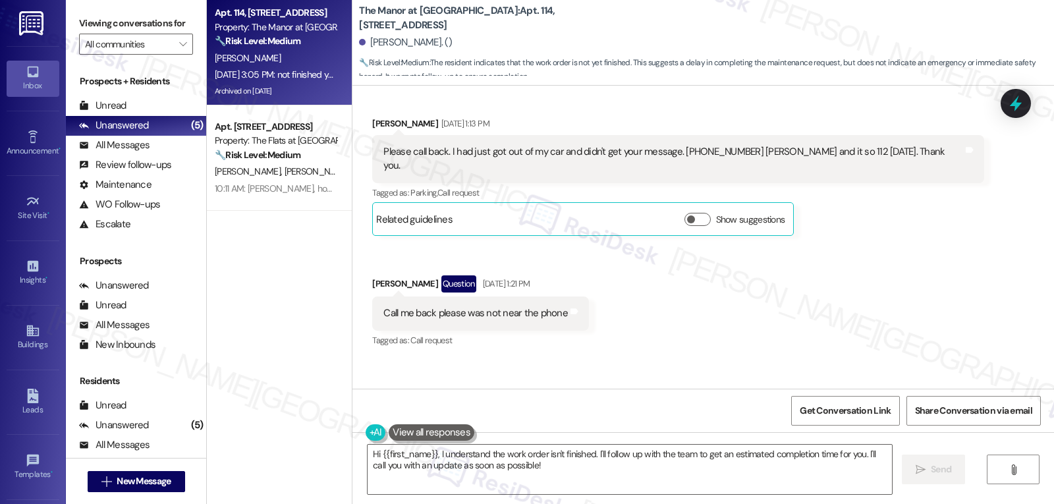
scroll to position [13725, 0]
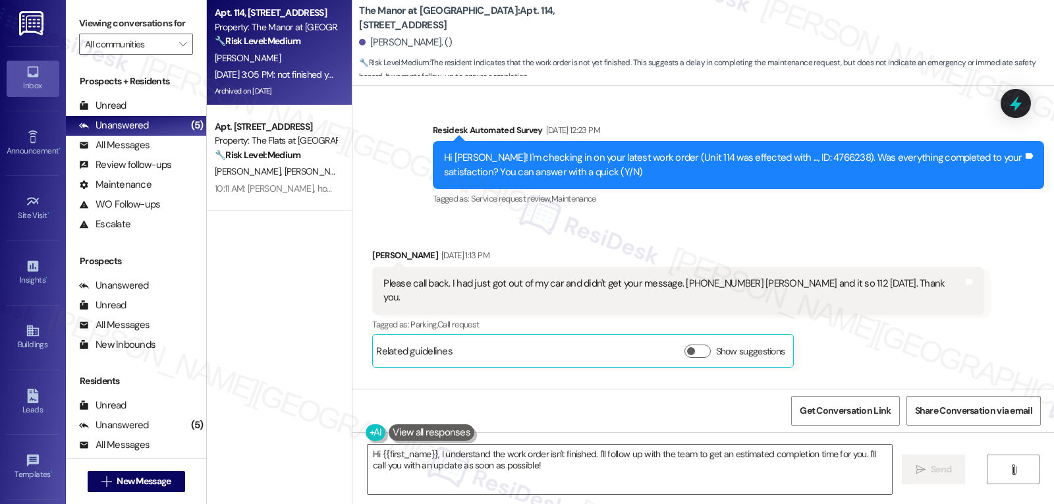
click at [372, 248] on div "[PERSON_NAME] [DATE] 1:13 PM" at bounding box center [677, 257] width 611 height 18
copy div "[PERSON_NAME]"
click at [540, 487] on textarea "Hi {{first_name}}, I understand the work order isn't finished. I'll follow up w…" at bounding box center [630, 469] width 524 height 49
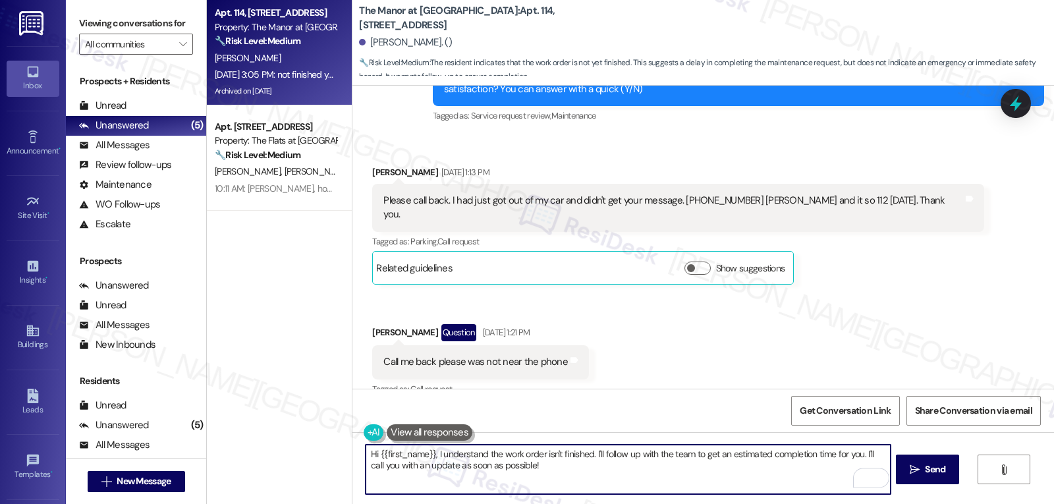
scroll to position [13857, 0]
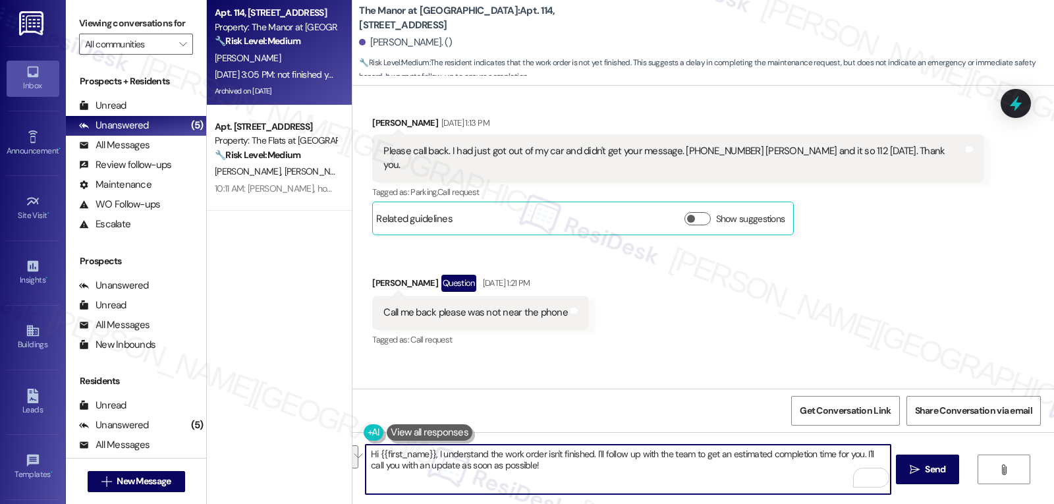
click at [570, 478] on textarea "Hi {{first_name}}, I understand the work order isn't finished. I'll follow up w…" at bounding box center [628, 469] width 524 height 49
drag, startPoint x: 589, startPoint y: 455, endPoint x: 715, endPoint y: 535, distance: 149.9
click at [715, 503] on html "Inbox Go to Inbox Announcement • Send A Text Announcement Site Visit • Go to Si…" at bounding box center [527, 252] width 1054 height 504
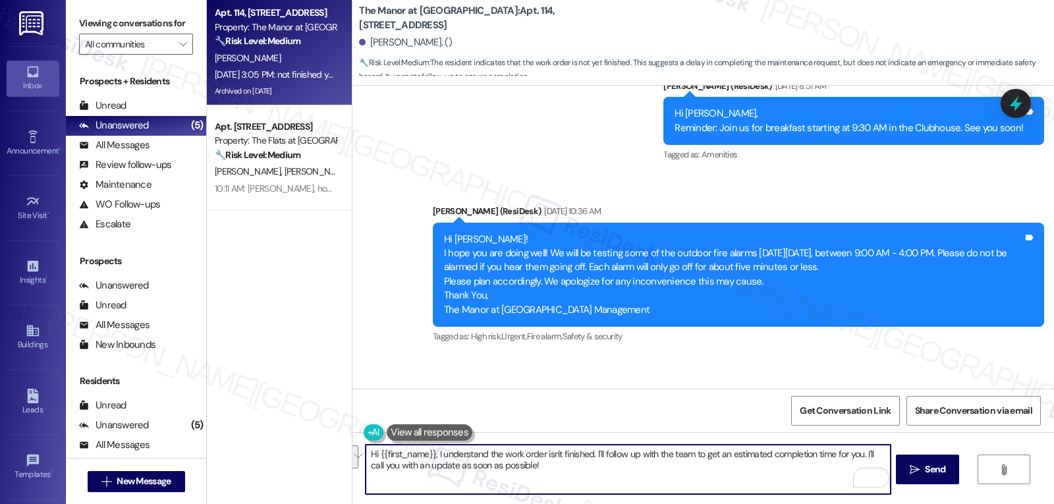
scroll to position [13594, 0]
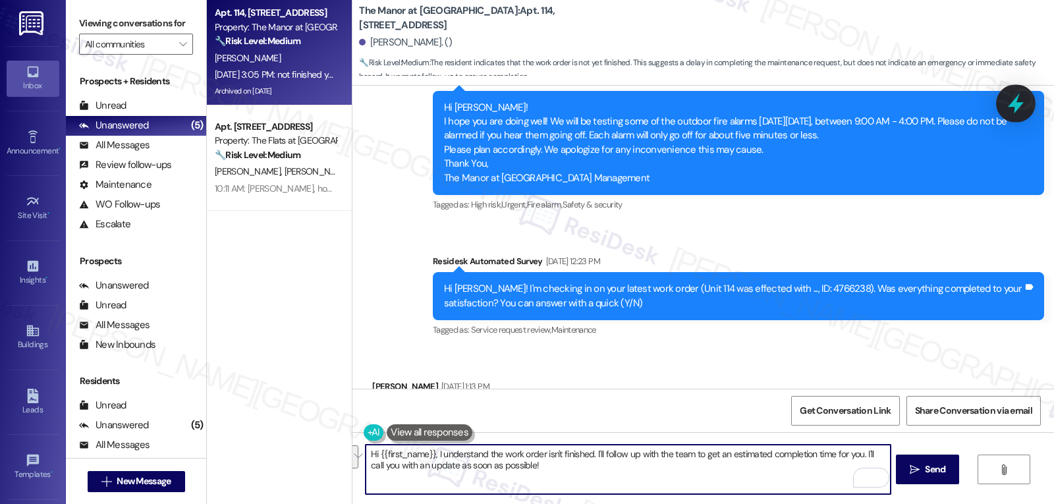
click at [1016, 107] on icon at bounding box center [1016, 104] width 16 height 20
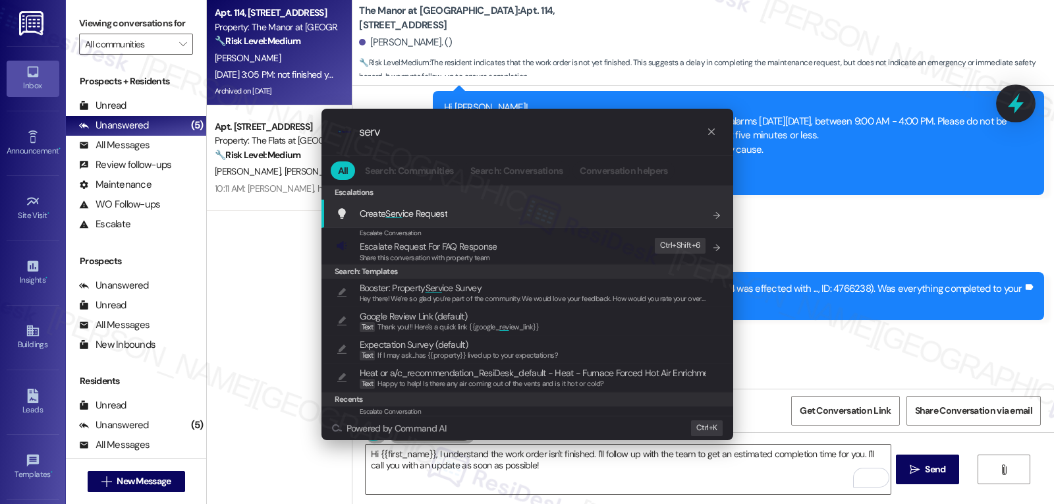
type input "servi"
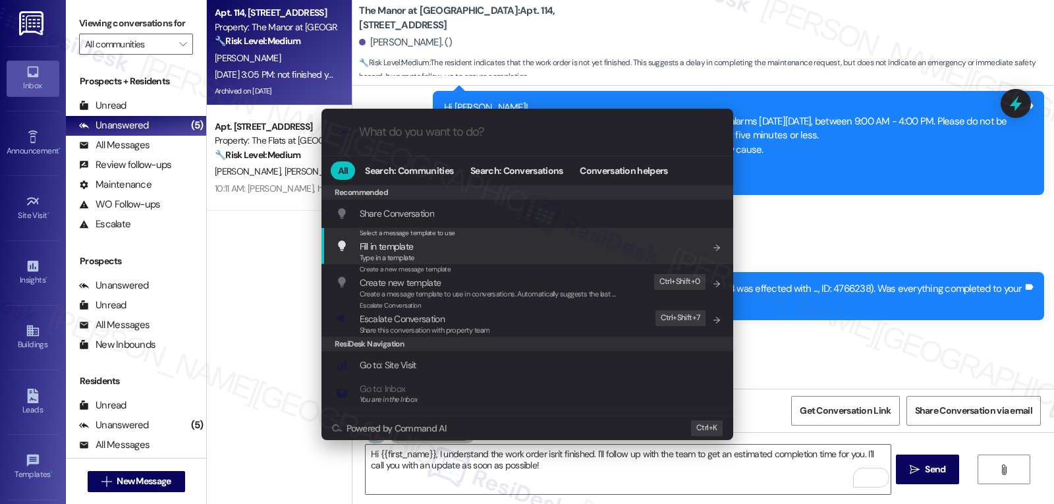
click at [705, 468] on div ".cls-1{fill:#0a055f;}.cls-2{fill:#0cc4c4;} resideskLogoBlueOrange All Search: C…" at bounding box center [527, 252] width 1054 height 504
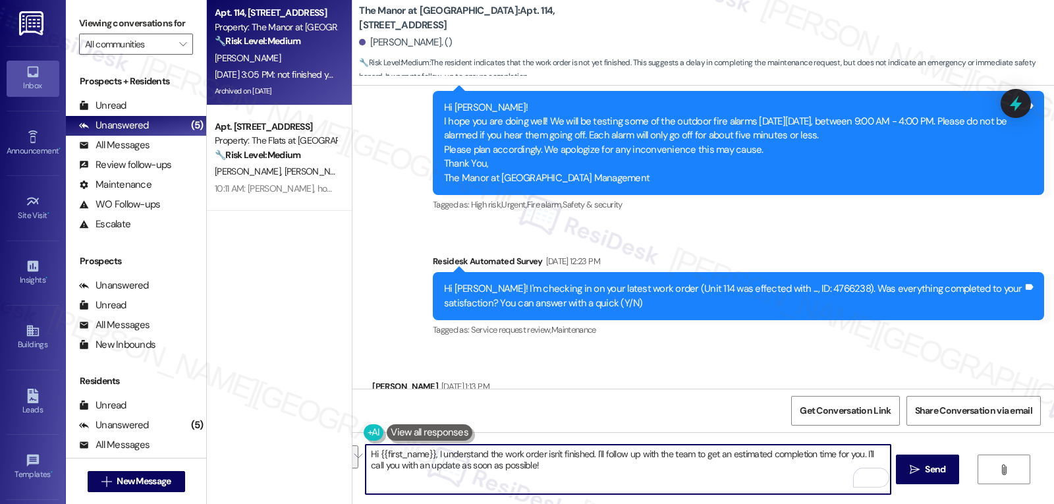
click at [735, 469] on textarea "Hi {{first_name}}, I understand the work order isn't finished. I'll follow up w…" at bounding box center [628, 469] width 524 height 49
drag, startPoint x: 696, startPoint y: 456, endPoint x: 856, endPoint y: 453, distance: 160.1
click at [856, 453] on textarea "Hi {{first_name}}, I understand the work order isn't finished. I'll follow up w…" at bounding box center [628, 469] width 524 height 49
click at [798, 471] on textarea "Hi {{first_name}}, I understand the work order isn't finished. I'll follow up w…" at bounding box center [628, 469] width 524 height 49
drag, startPoint x: 721, startPoint y: 457, endPoint x: 825, endPoint y: 457, distance: 104.1
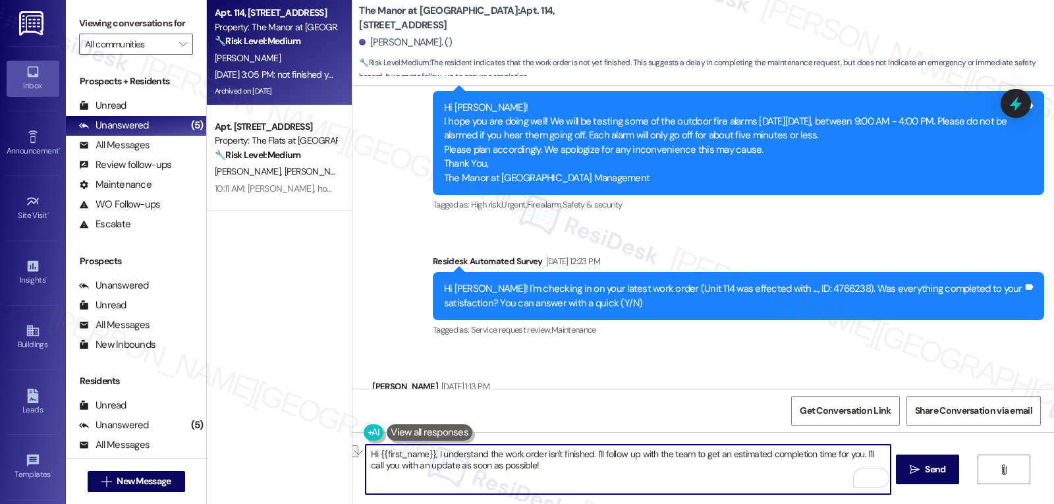
click at [825, 457] on textarea "Hi {{first_name}}, I understand the work order isn't finished. I'll follow up w…" at bounding box center [628, 469] width 524 height 49
drag, startPoint x: 783, startPoint y: 464, endPoint x: 817, endPoint y: 494, distance: 45.3
click at [810, 489] on textarea "Hi {{first_name}}, I understand the work order isn't finished. I'll follow up w…" at bounding box center [628, 469] width 524 height 49
type textarea "Hi {{first_name}}, I understand the work order isn't finished. I'll follow up w…"
click at [937, 463] on span "Send" at bounding box center [935, 469] width 20 height 14
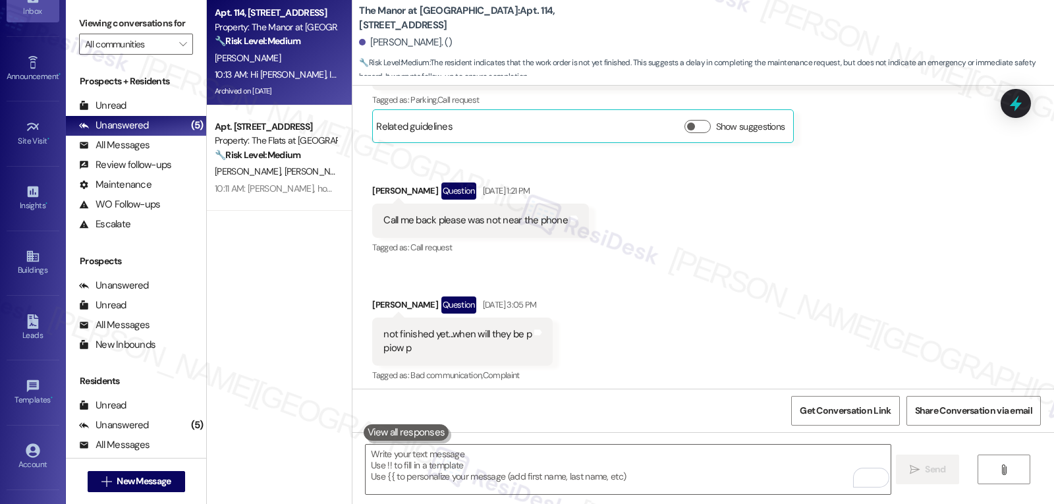
scroll to position [125, 0]
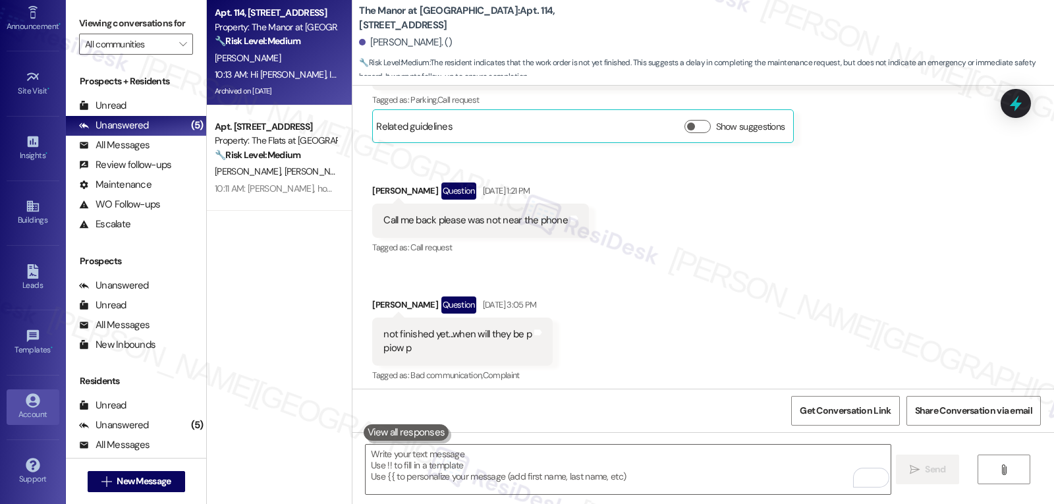
click at [22, 414] on div "Account" at bounding box center [33, 414] width 66 height 13
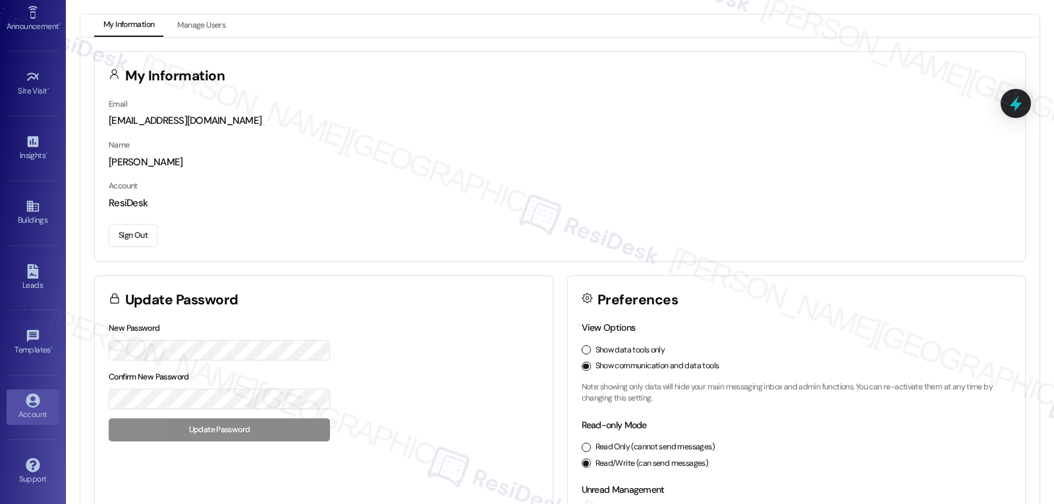
click at [137, 240] on button "Sign Out" at bounding box center [133, 235] width 49 height 23
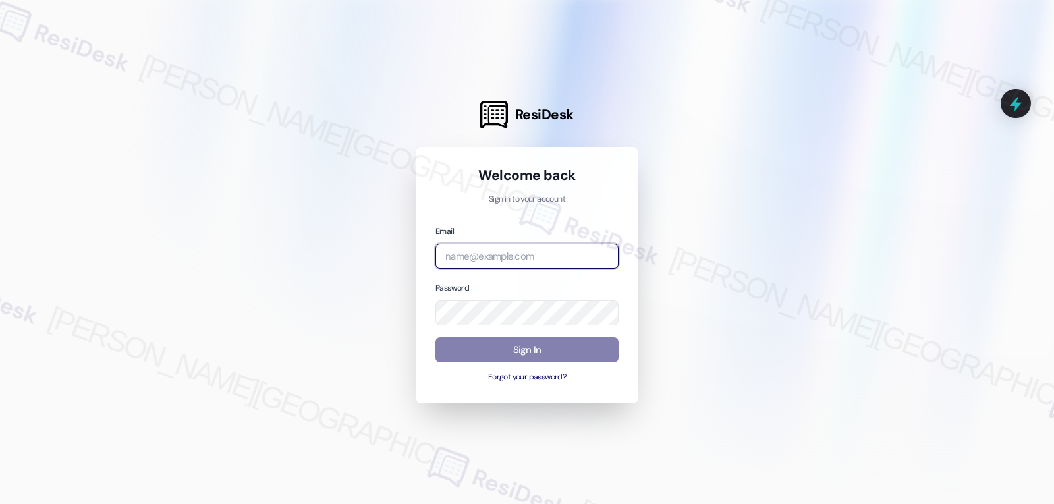
click at [551, 260] on input "email" at bounding box center [526, 257] width 183 height 26
click at [482, 260] on input "email" at bounding box center [526, 257] width 183 height 26
paste input "automated-surveys-archway_equities-jomar.punay@archway_[DOMAIN_NAME]"
type input "automated-surveys-archway_equities-jomar.punay@archway_[DOMAIN_NAME]"
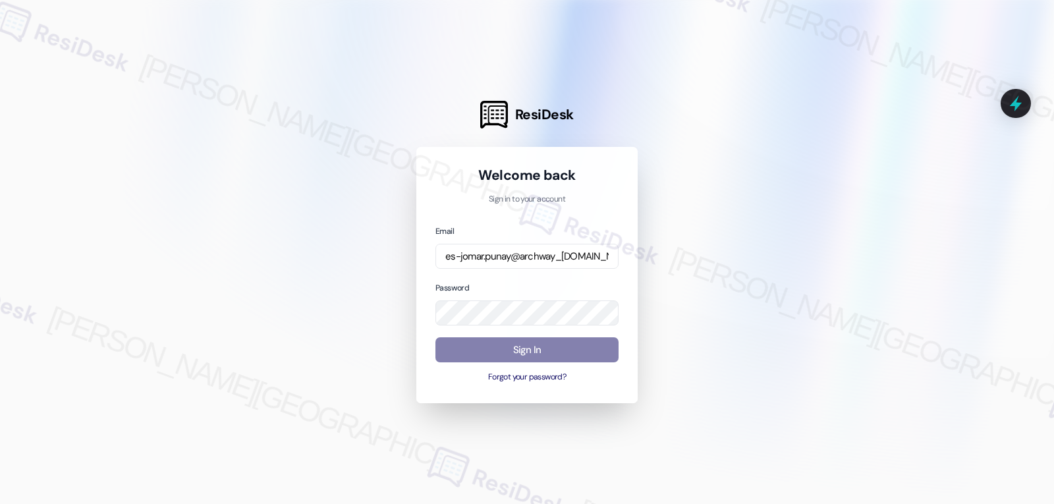
scroll to position [0, 0]
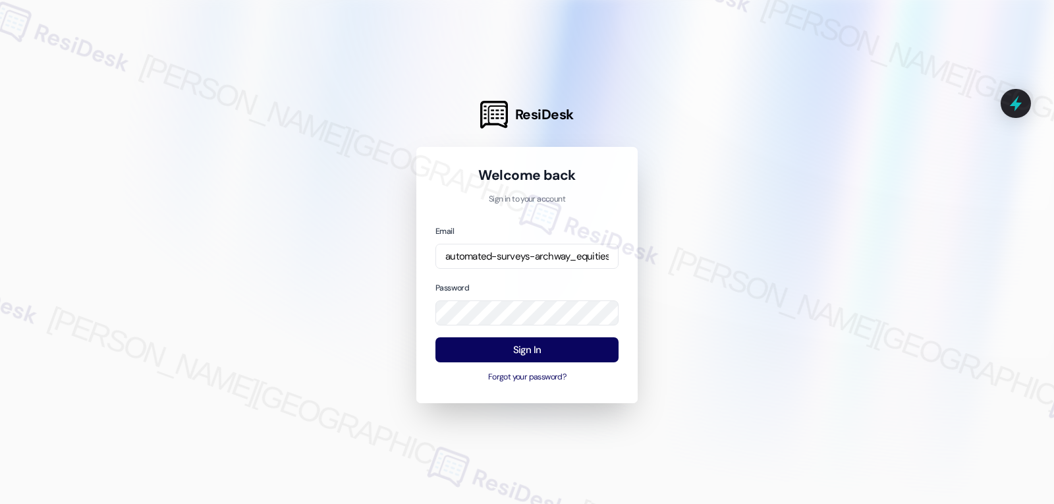
click at [498, 292] on div "Password" at bounding box center [526, 303] width 183 height 45
click at [511, 346] on button "Sign In" at bounding box center [526, 350] width 183 height 26
